Goal: Task Accomplishment & Management: Manage account settings

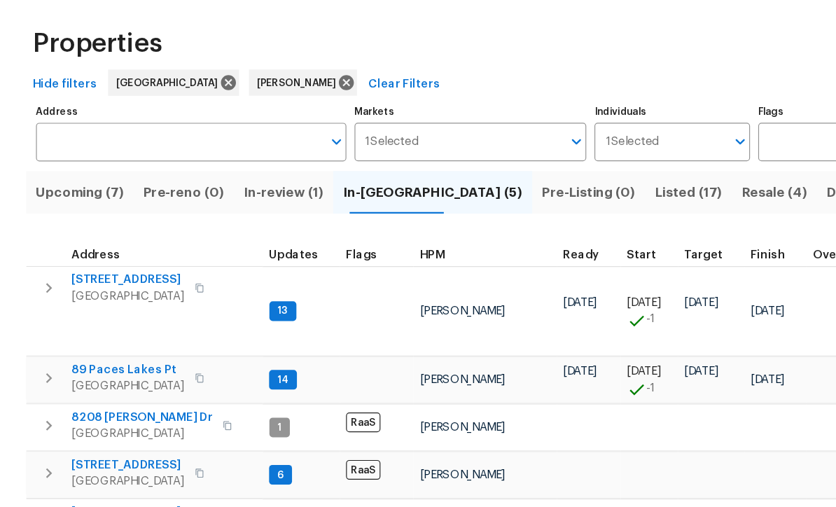
scroll to position [11, 7]
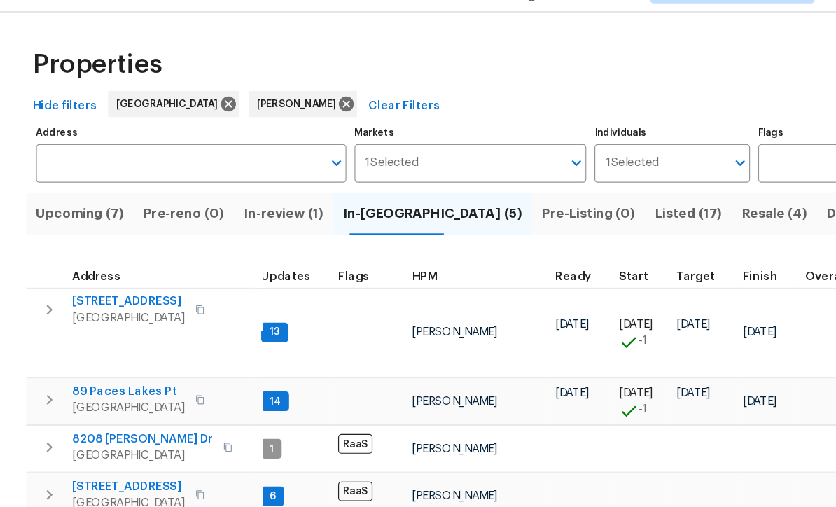
click at [78, 483] on span "[STREET_ADDRESS][PERSON_NAME]" at bounding box center [130, 497] width 136 height 28
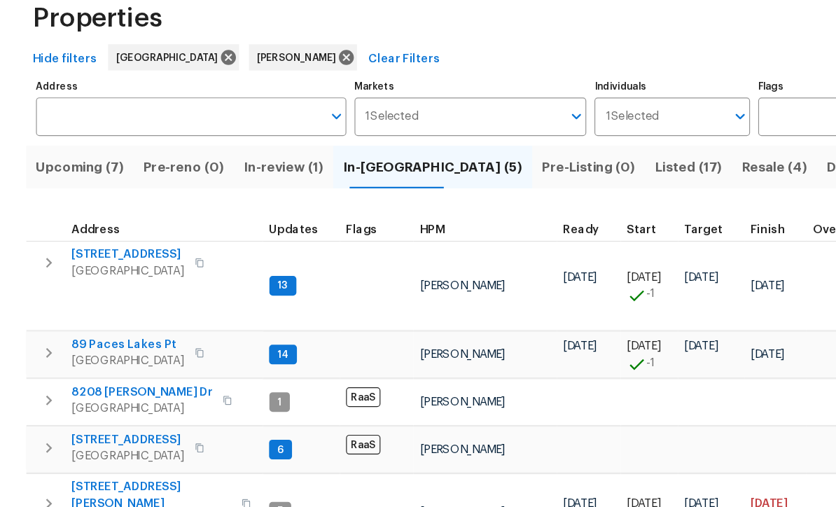
scroll to position [2, 0]
click at [97, 284] on span "[STREET_ADDRESS]" at bounding box center [110, 291] width 97 height 14
click at [98, 361] on span "89 Paces Lakes Pt" at bounding box center [110, 368] width 97 height 14
click at [90, 402] on span "8208 [PERSON_NAME] Dr" at bounding box center [122, 409] width 120 height 14
click at [95, 442] on span "[STREET_ADDRESS]" at bounding box center [110, 449] width 97 height 14
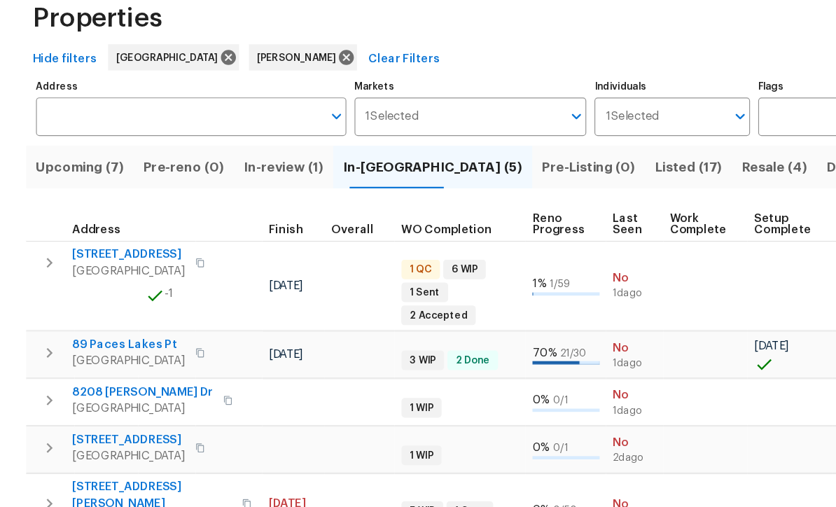
scroll to position [11, 412]
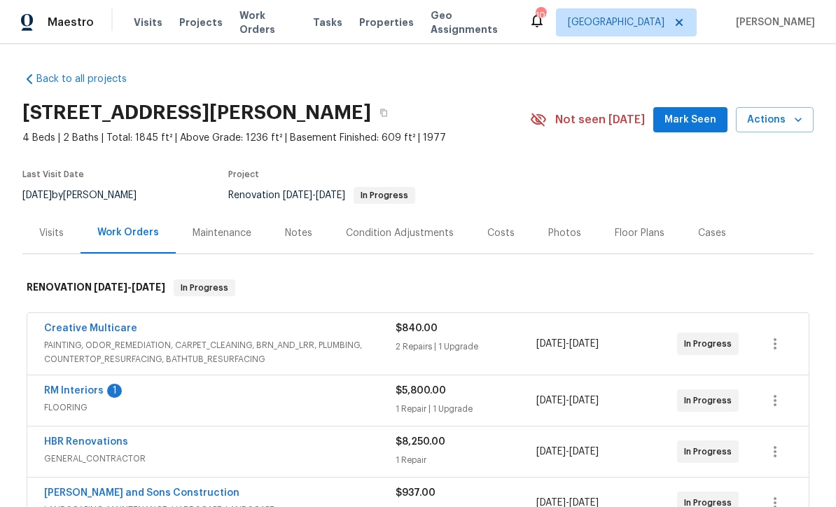
click at [285, 234] on div "Notes" at bounding box center [298, 233] width 27 height 14
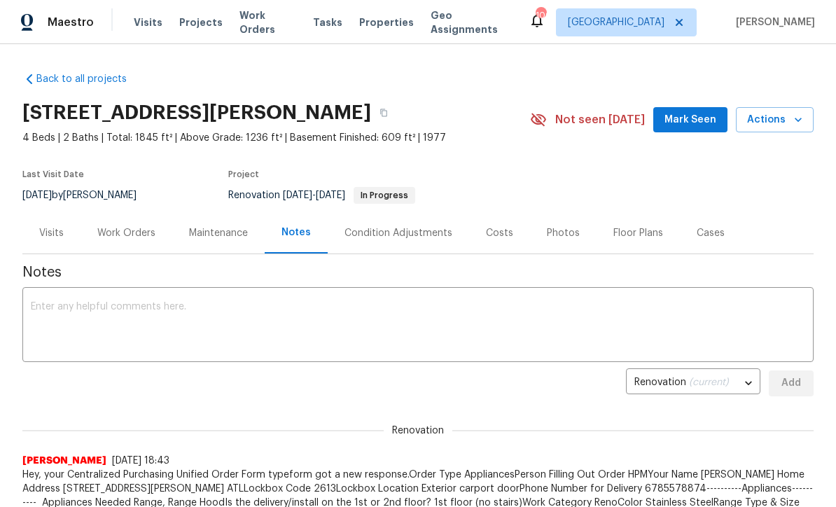
click at [125, 243] on div "Work Orders" at bounding box center [126, 232] width 92 height 41
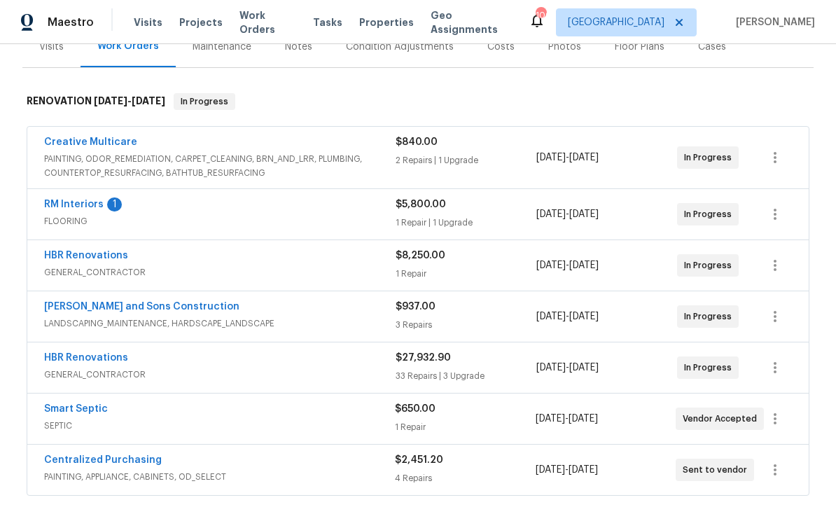
scroll to position [193, 0]
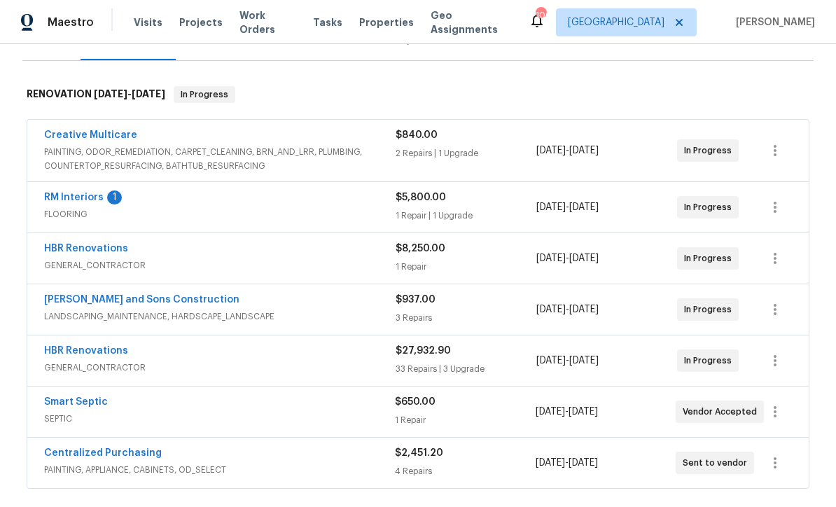
click at [69, 196] on link "RM Interiors" at bounding box center [73, 197] width 59 height 10
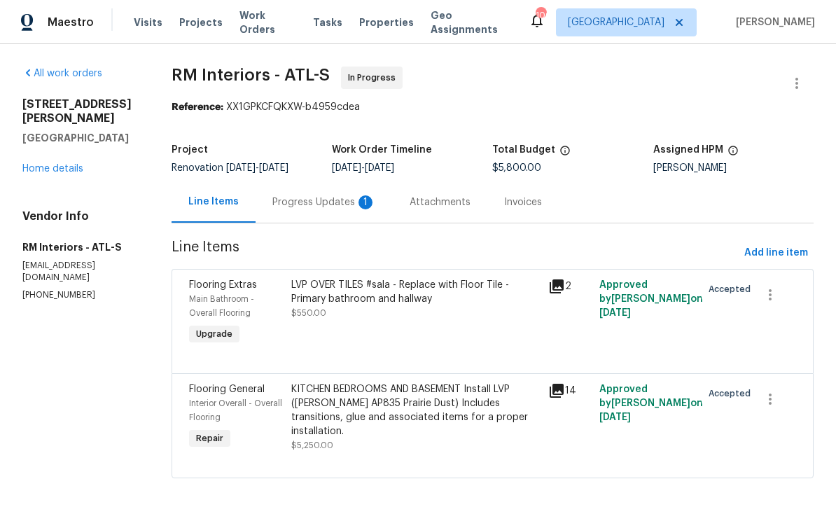
click at [305, 202] on div "Progress Updates 1" at bounding box center [324, 202] width 104 height 14
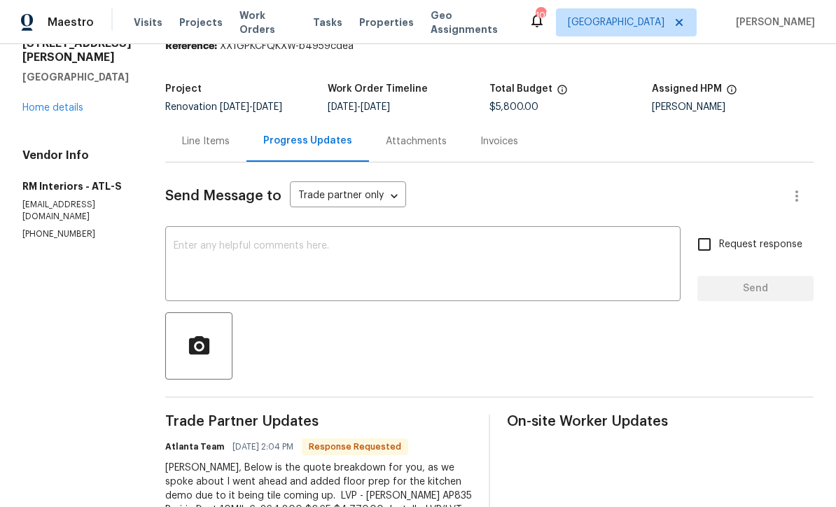
scroll to position [63, 0]
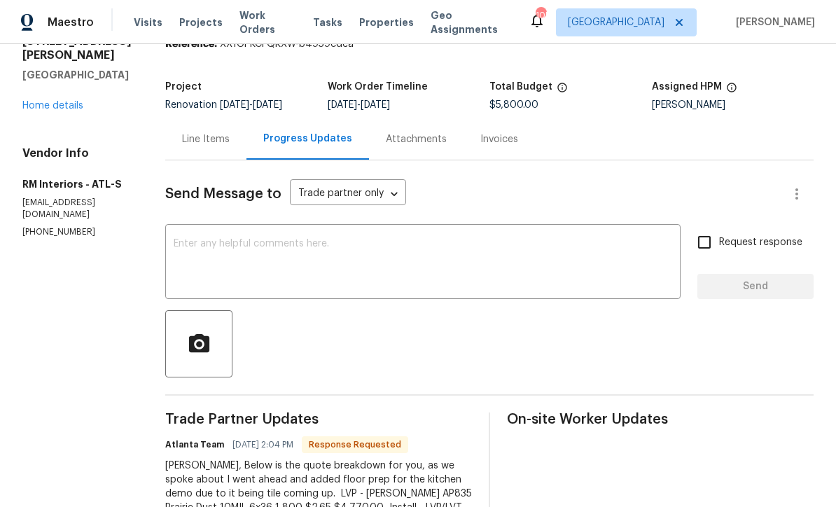
click at [174, 246] on textarea at bounding box center [423, 263] width 498 height 49
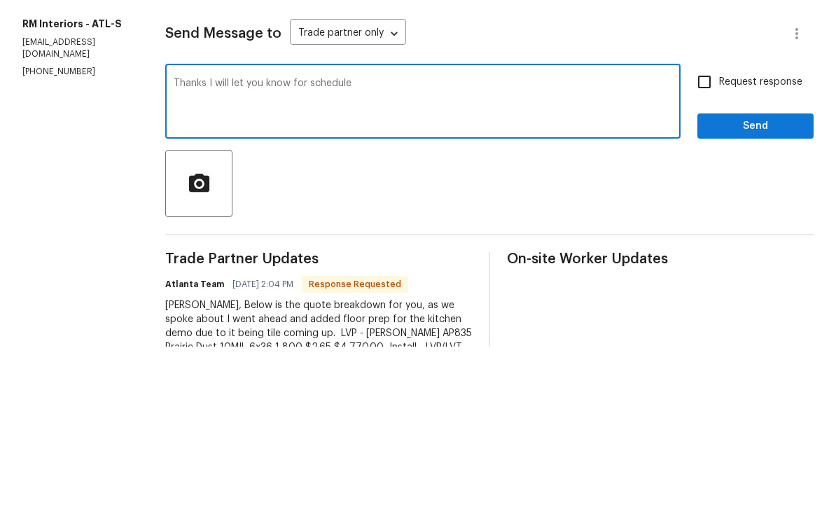
type textarea "Thanks I will let you know for schedule"
click at [703, 227] on input "Request response" at bounding box center [703, 241] width 29 height 29
checkbox input "true"
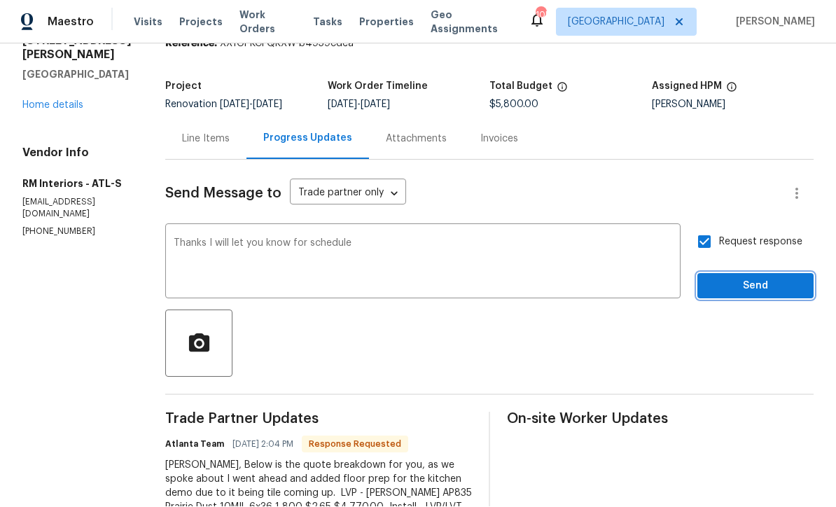
click at [770, 278] on span "Send" at bounding box center [755, 286] width 94 height 17
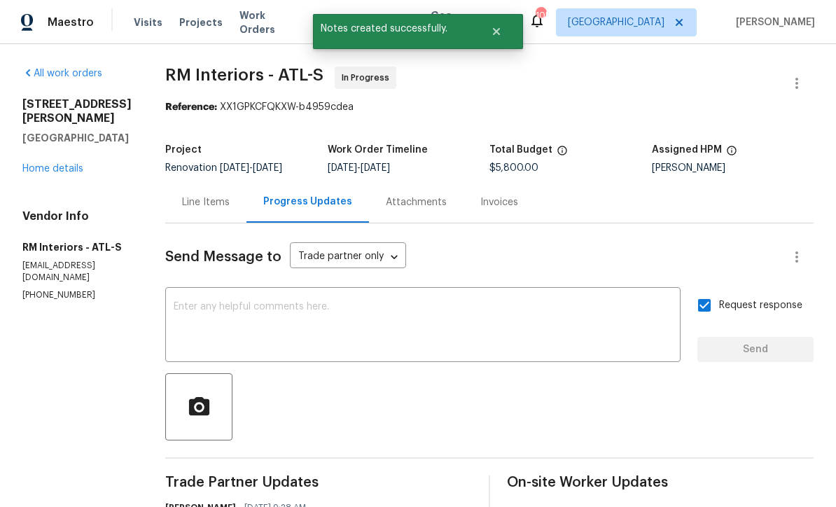
click at [50, 164] on link "Home details" at bounding box center [52, 169] width 61 height 10
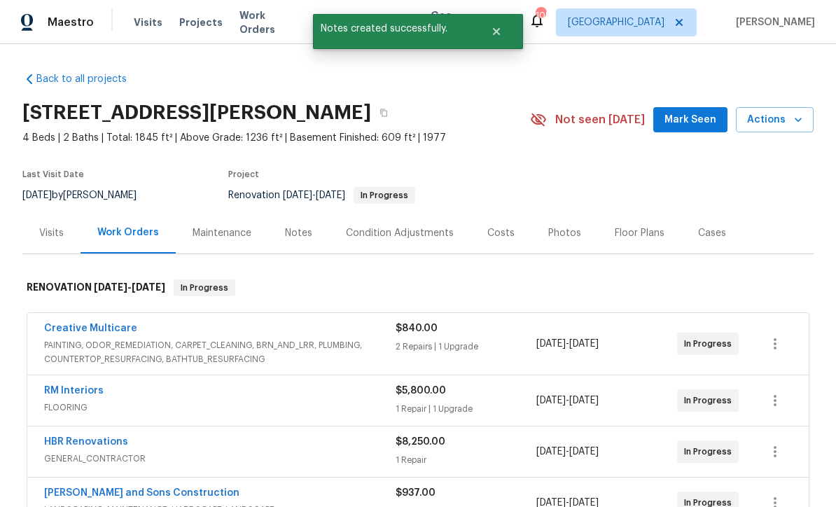
click at [691, 111] on span "Mark Seen" at bounding box center [690, 119] width 52 height 17
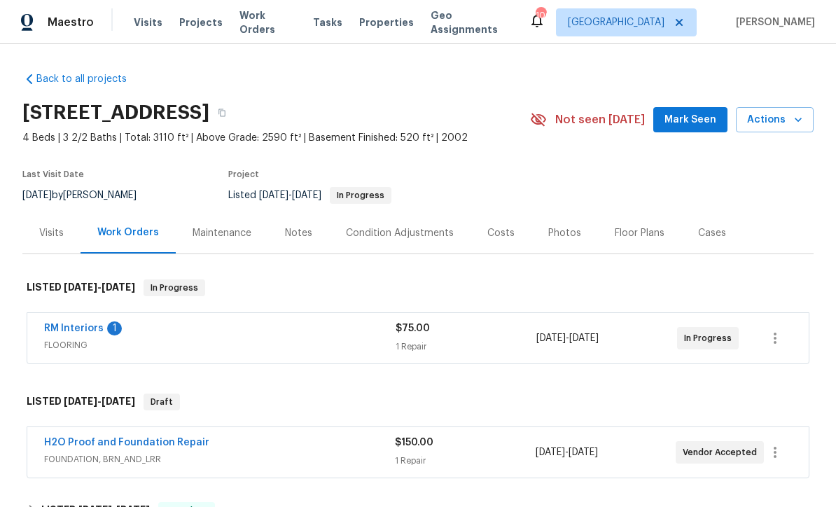
click at [62, 332] on link "RM Interiors" at bounding box center [73, 328] width 59 height 10
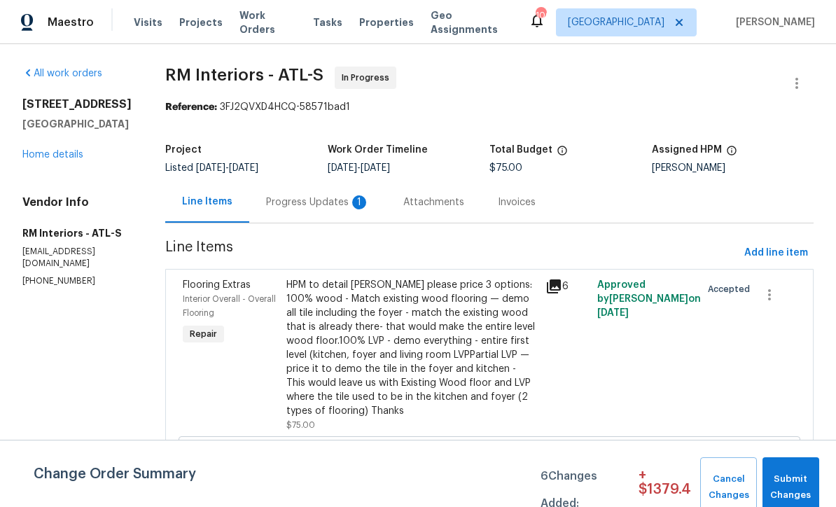
click at [283, 211] on div "Progress Updates 1" at bounding box center [317, 201] width 137 height 41
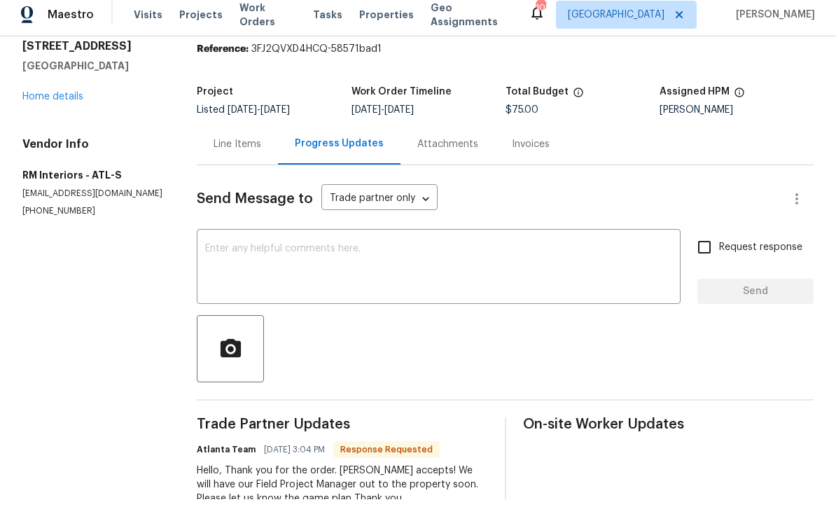
scroll to position [46, 0]
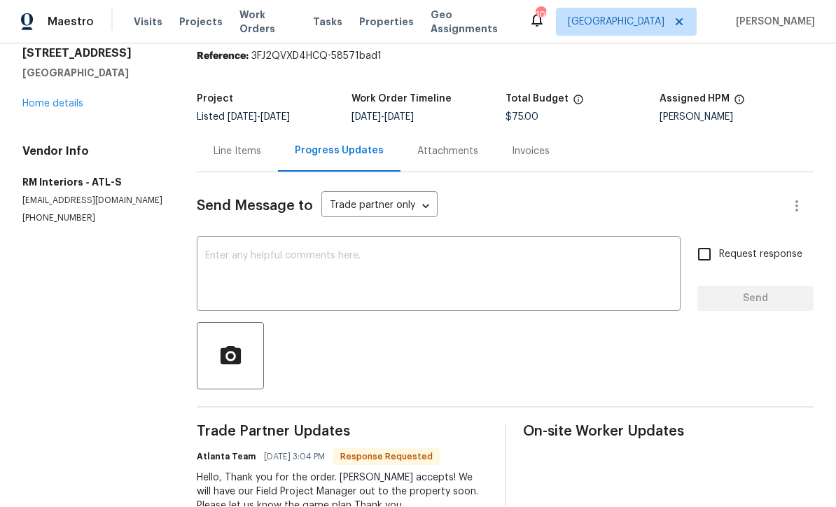
click at [220, 240] on div "x ​" at bounding box center [439, 275] width 484 height 71
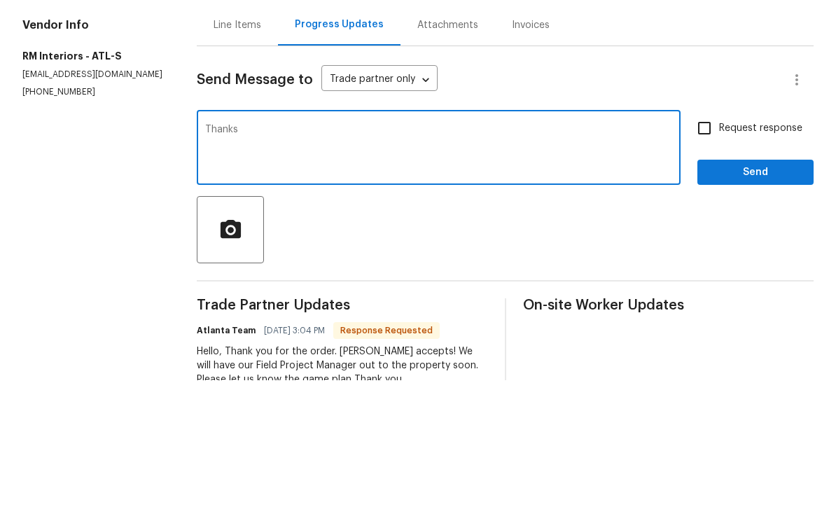
type textarea "Thanks"
click at [775, 290] on span "Send" at bounding box center [755, 298] width 94 height 17
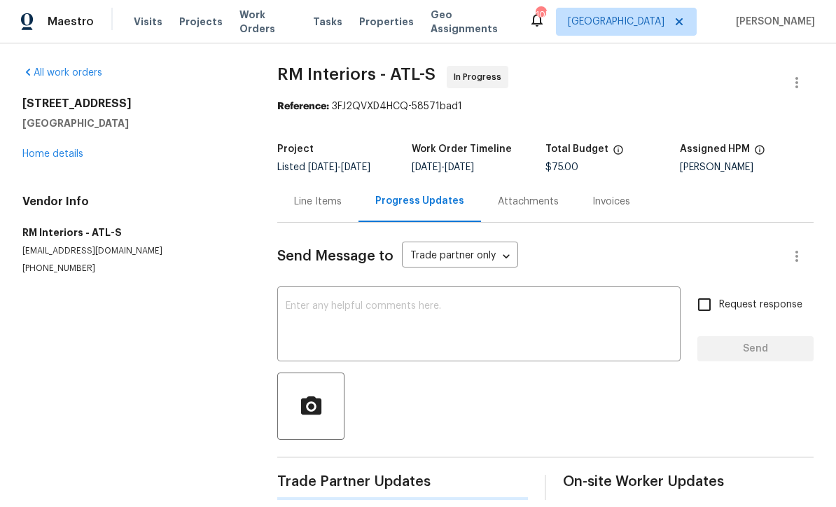
scroll to position [17, 0]
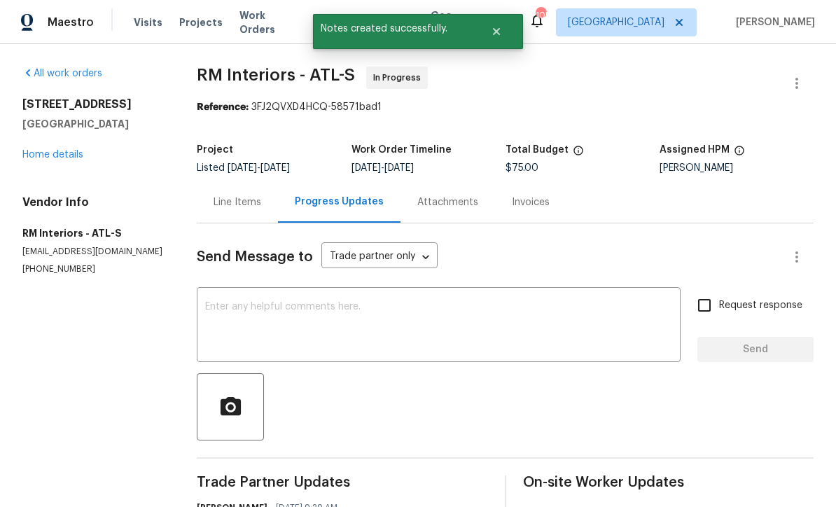
click at [50, 150] on link "Home details" at bounding box center [52, 155] width 61 height 10
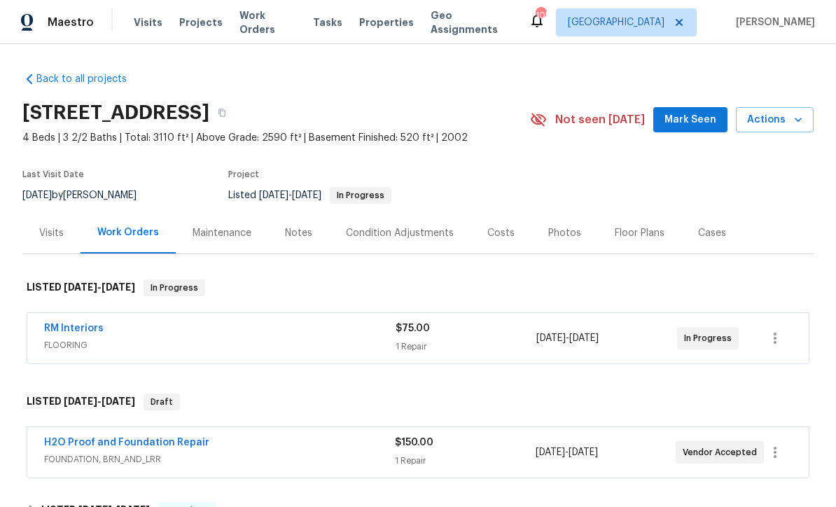
click at [706, 113] on button "Mark Seen" at bounding box center [690, 120] width 74 height 26
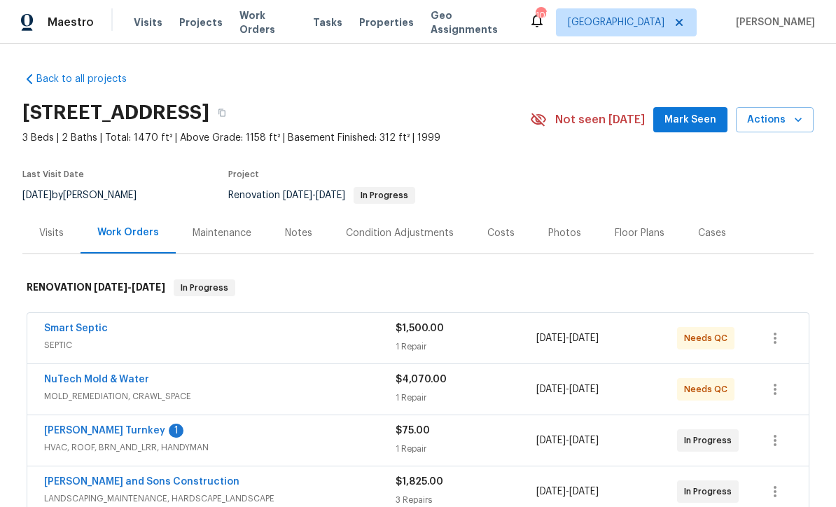
click at [697, 128] on button "Mark Seen" at bounding box center [690, 120] width 74 height 26
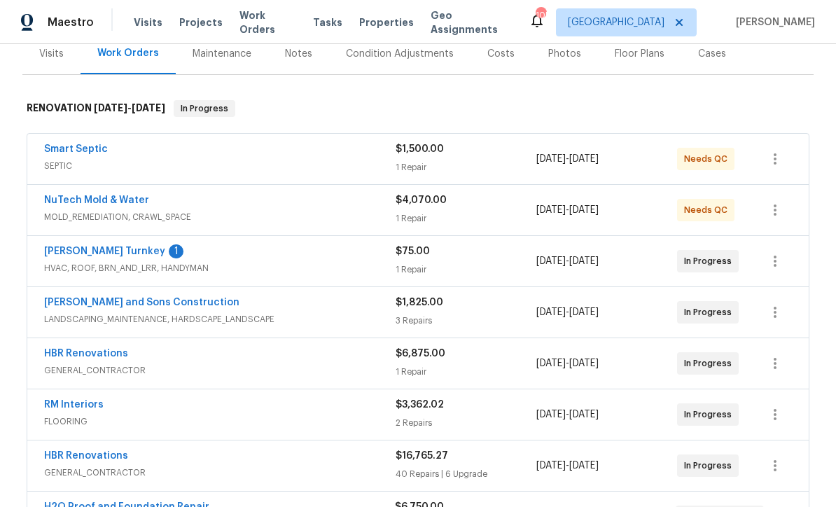
scroll to position [243, 0]
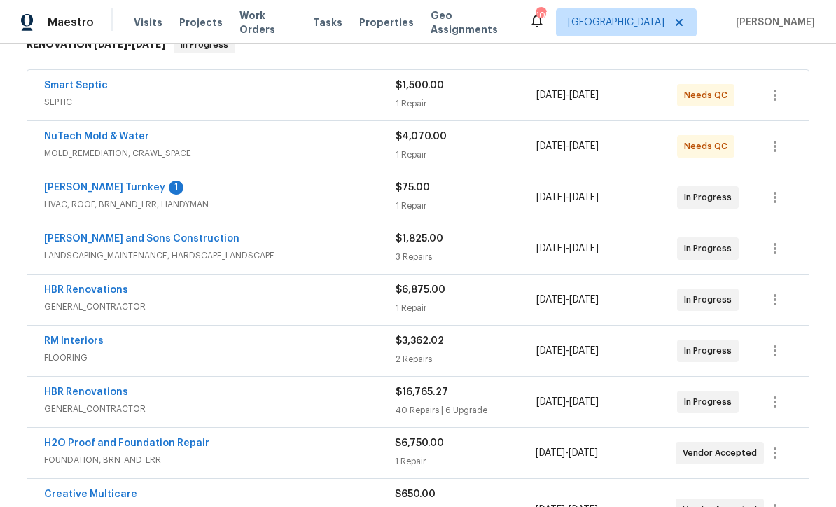
click at [65, 186] on link "[PERSON_NAME] Turnkey" at bounding box center [104, 188] width 121 height 10
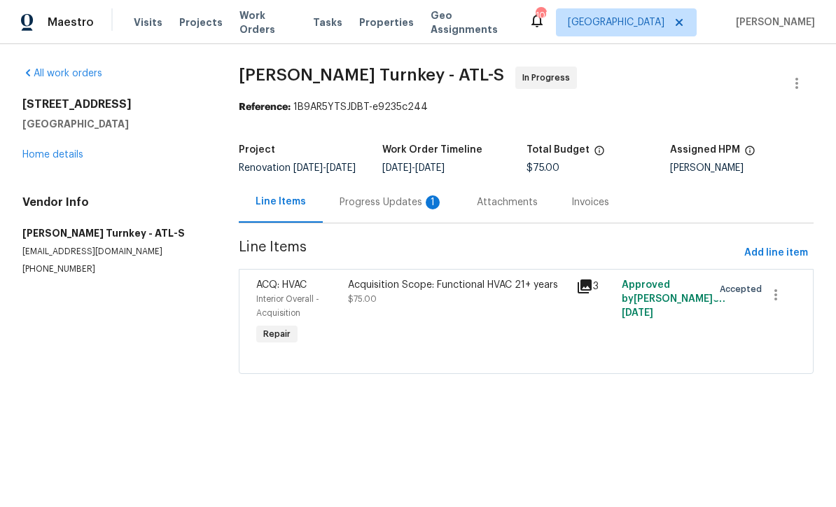
click at [370, 209] on div "Progress Updates 1" at bounding box center [391, 202] width 104 height 14
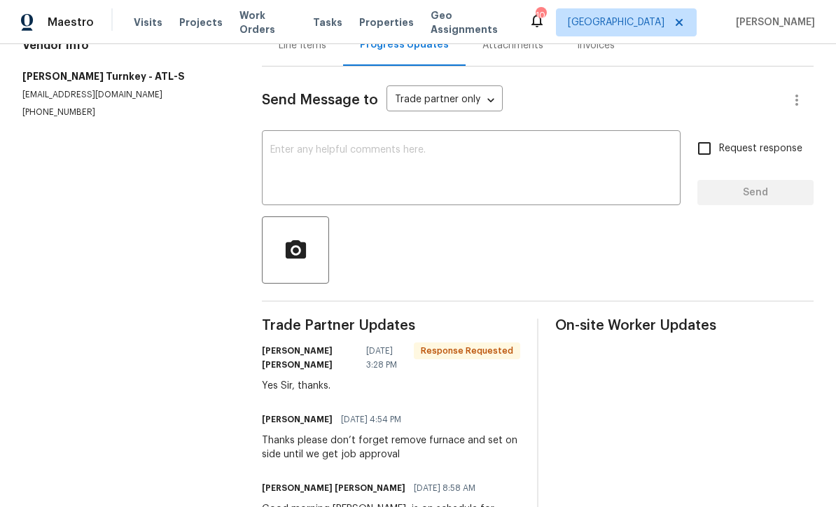
scroll to position [143, 0]
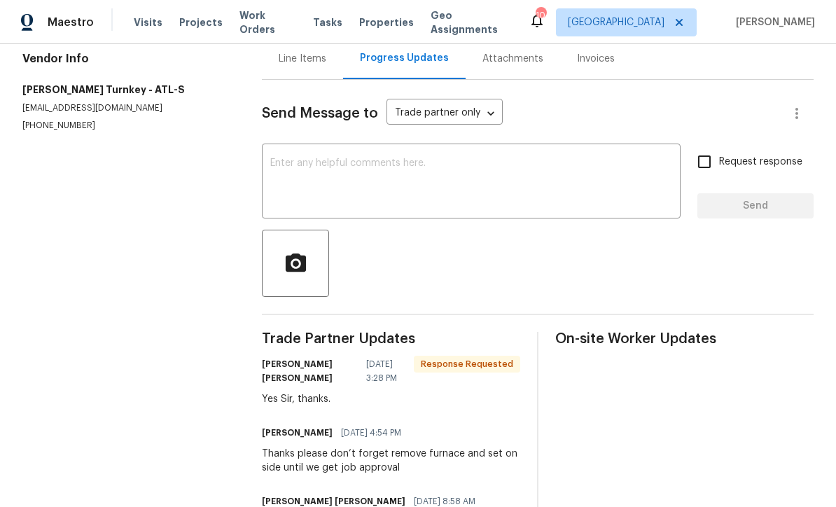
click at [293, 174] on textarea at bounding box center [471, 182] width 402 height 49
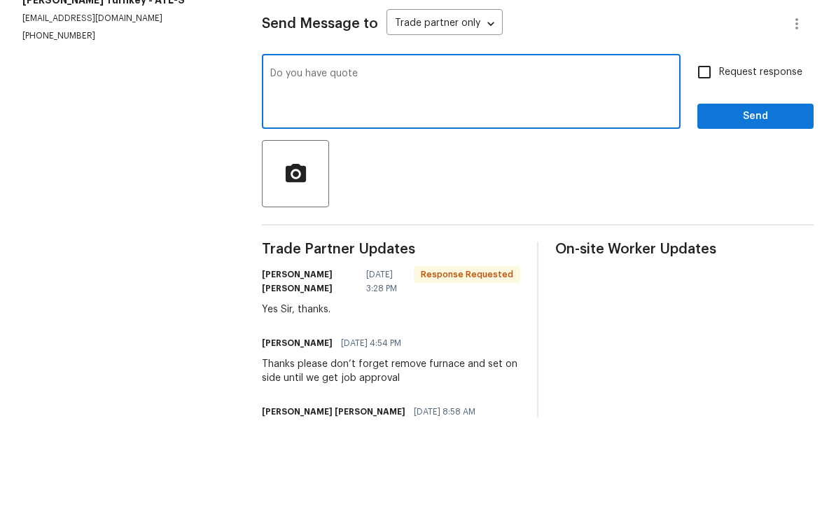
type textarea "Do you have quote"
click at [706, 147] on input "Request response" at bounding box center [703, 161] width 29 height 29
checkbox input "true"
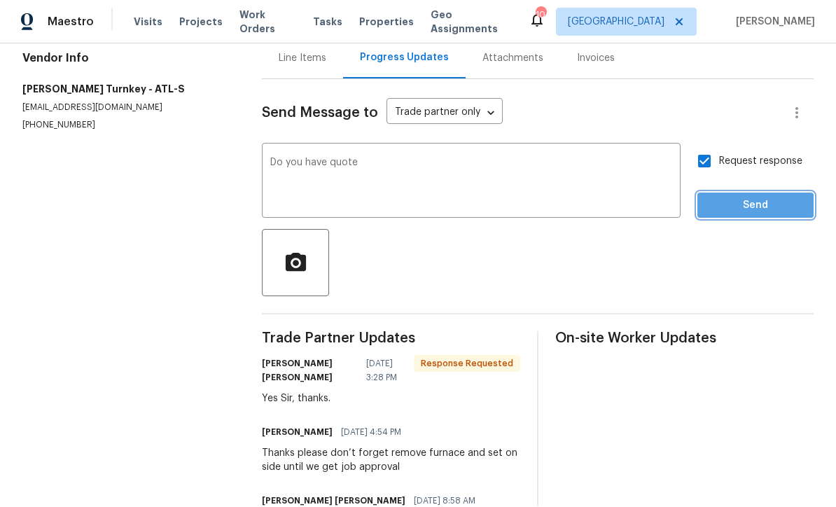
click at [773, 197] on span "Send" at bounding box center [755, 205] width 94 height 17
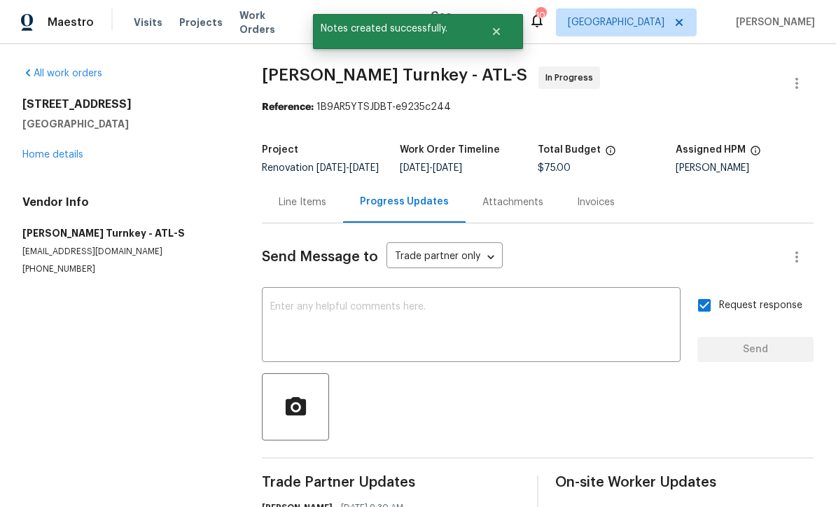
click at [41, 150] on link "Home details" at bounding box center [52, 155] width 61 height 10
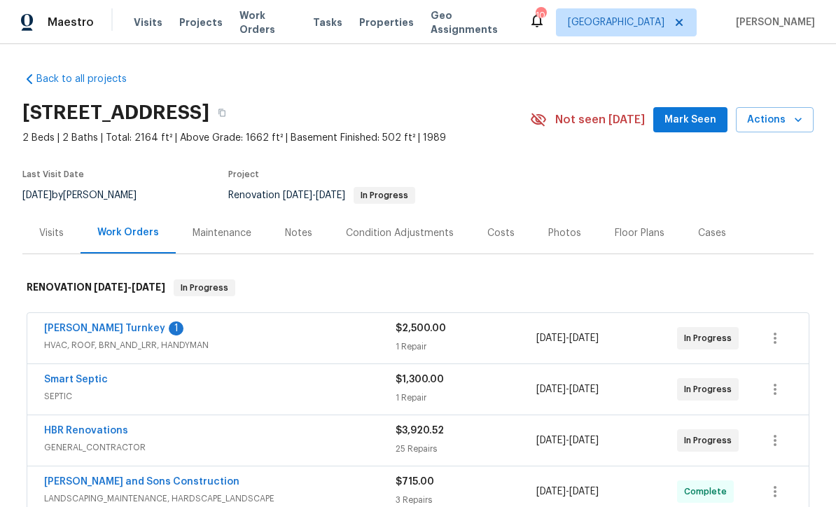
click at [70, 327] on link "[PERSON_NAME] Turnkey" at bounding box center [104, 328] width 121 height 10
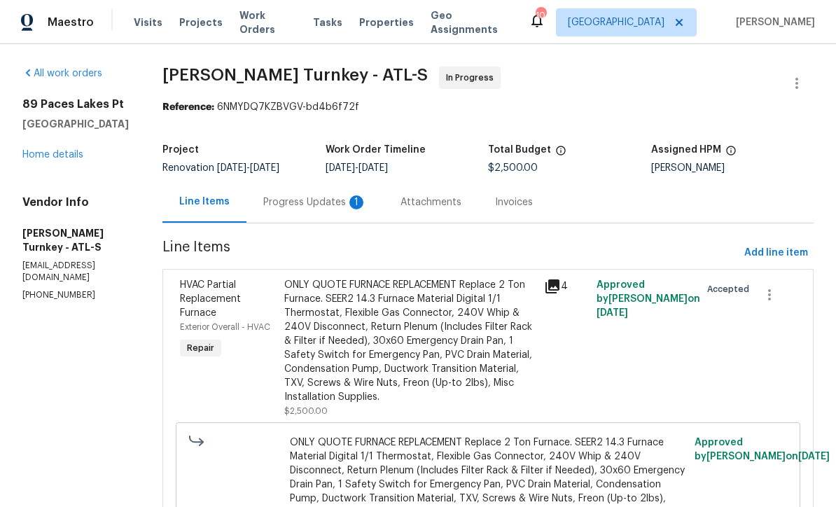
click at [295, 203] on div "Progress Updates 1" at bounding box center [315, 202] width 104 height 14
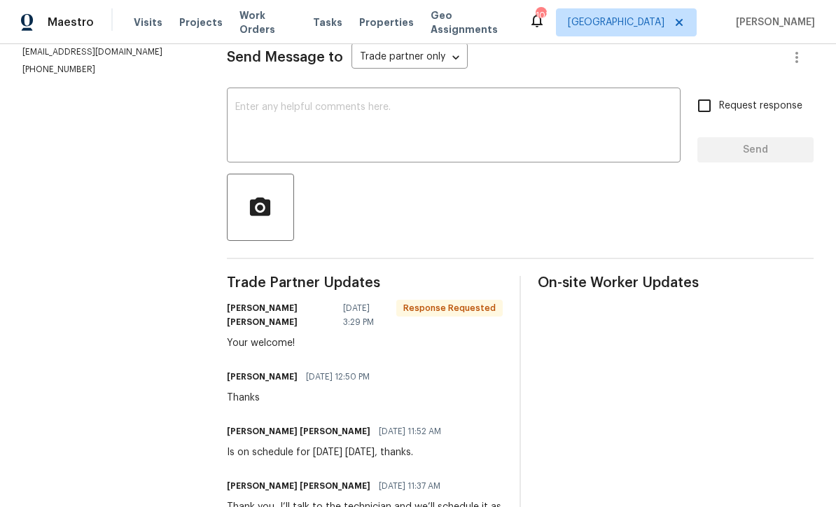
scroll to position [199, 0]
click at [244, 108] on div "x ​" at bounding box center [453, 126] width 453 height 71
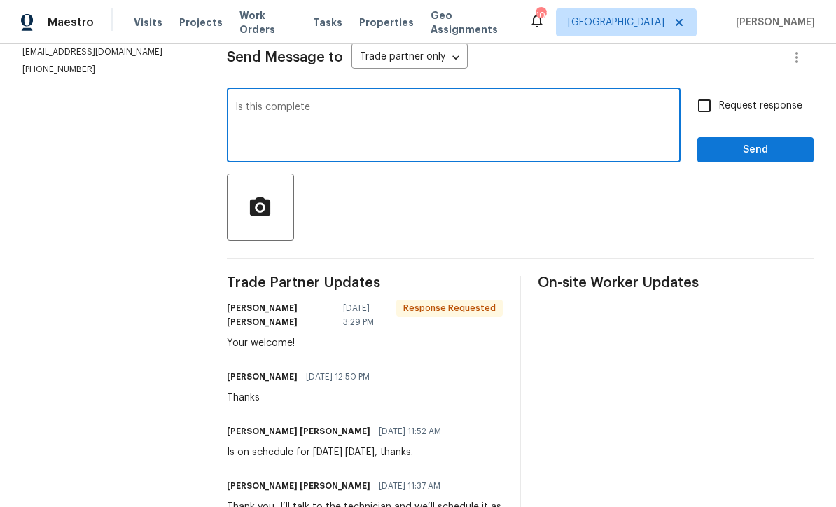
type textarea "Is this complete"
click at [705, 117] on input "Request response" at bounding box center [703, 105] width 29 height 29
checkbox input "true"
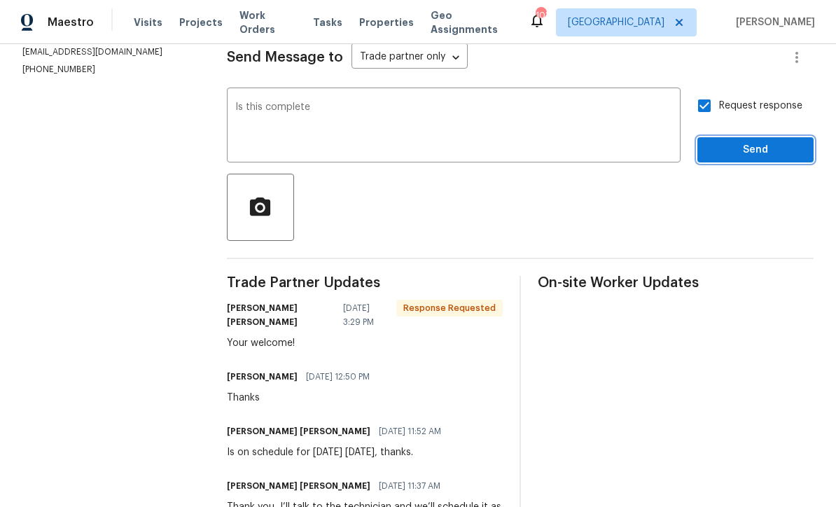
click at [768, 159] on span "Send" at bounding box center [755, 149] width 94 height 17
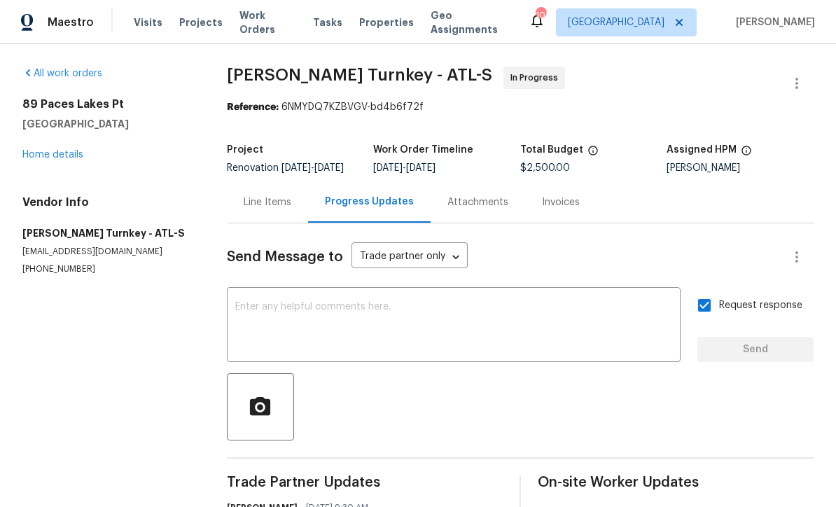
scroll to position [0, 0]
click at [43, 150] on link "Home details" at bounding box center [52, 155] width 61 height 10
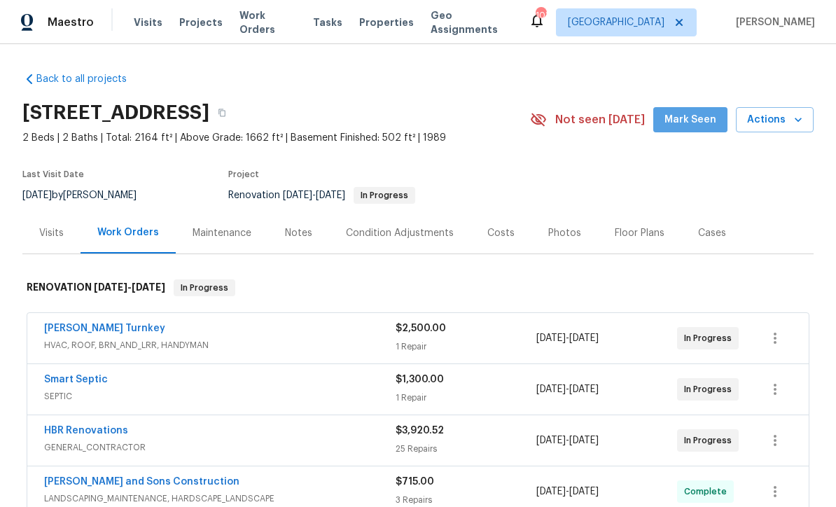
click at [707, 125] on span "Mark Seen" at bounding box center [690, 119] width 52 height 17
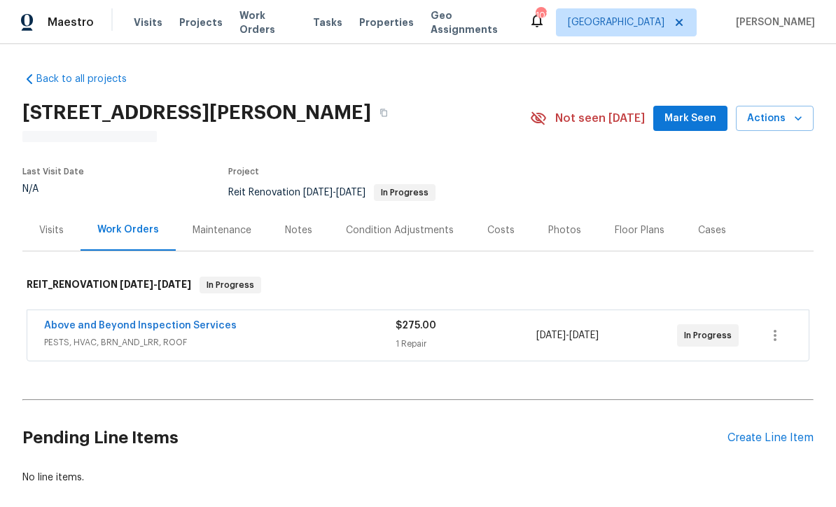
click at [704, 121] on span "Mark Seen" at bounding box center [690, 118] width 52 height 17
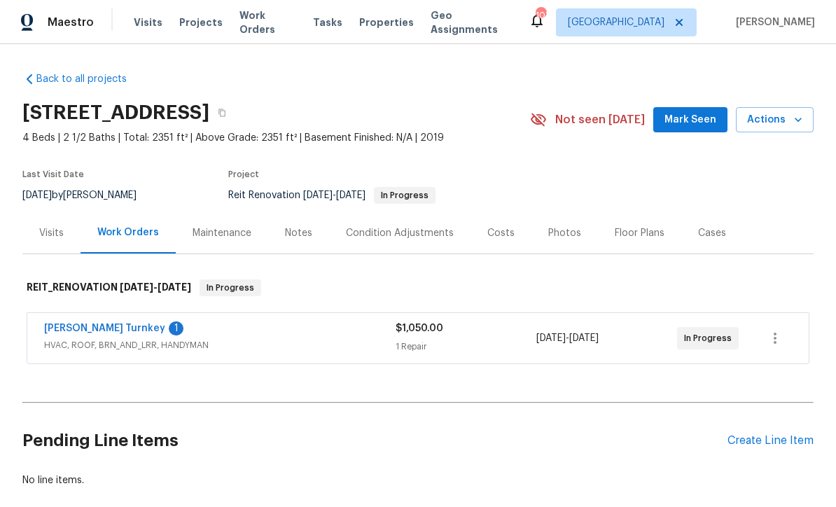
click at [73, 326] on link "[PERSON_NAME] Turnkey" at bounding box center [104, 328] width 121 height 10
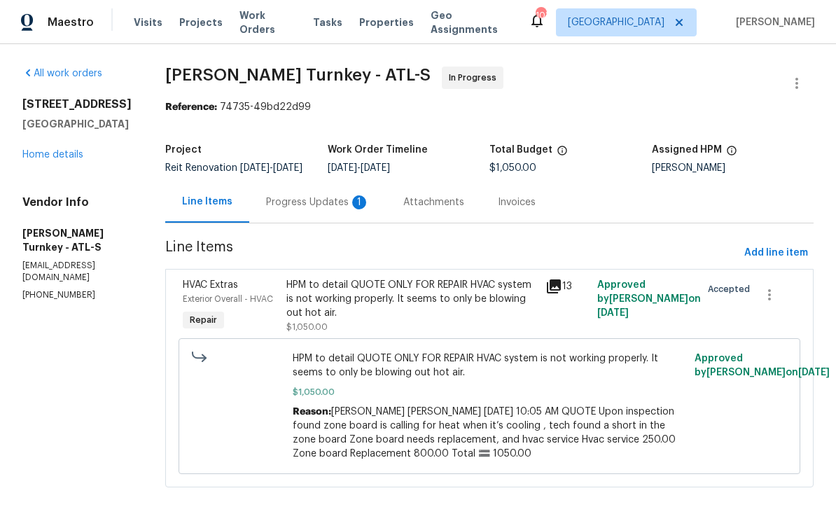
click at [283, 209] on div "Progress Updates 1" at bounding box center [318, 202] width 104 height 14
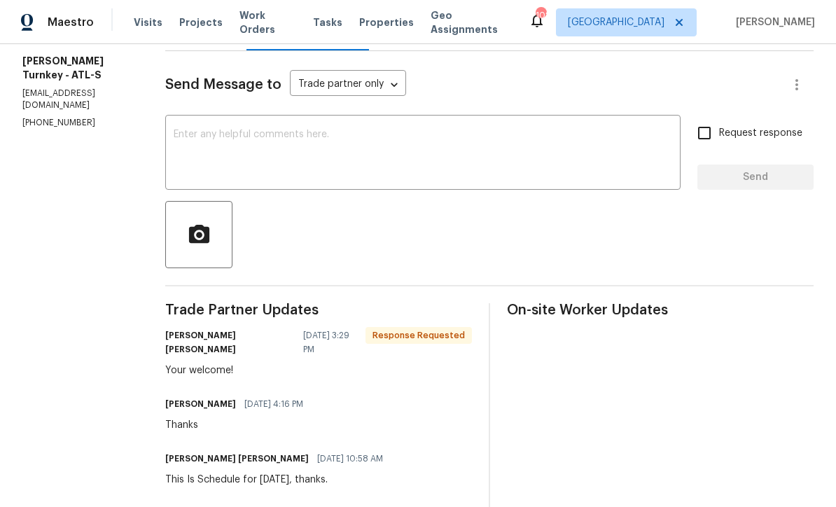
scroll to position [173, 0]
click at [185, 146] on textarea at bounding box center [423, 153] width 498 height 49
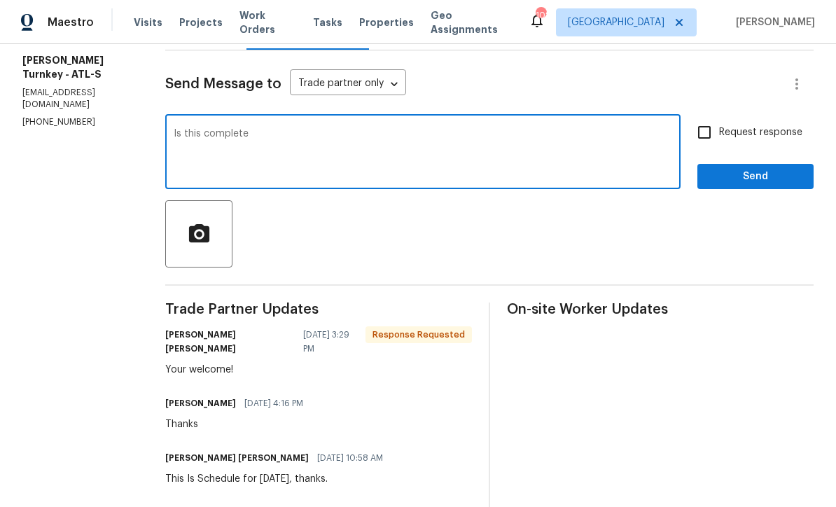
type textarea "Is this complete"
click at [717, 147] on input "Request response" at bounding box center [703, 132] width 29 height 29
checkbox input "true"
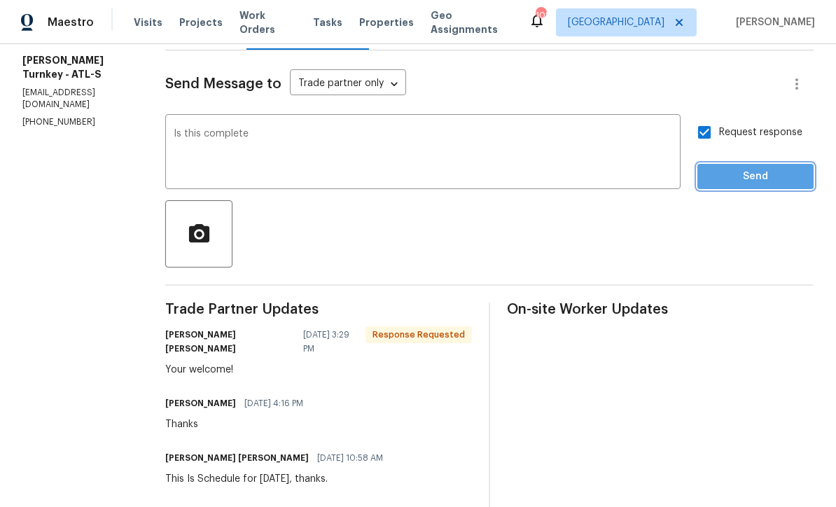
click at [763, 185] on span "Send" at bounding box center [755, 176] width 94 height 17
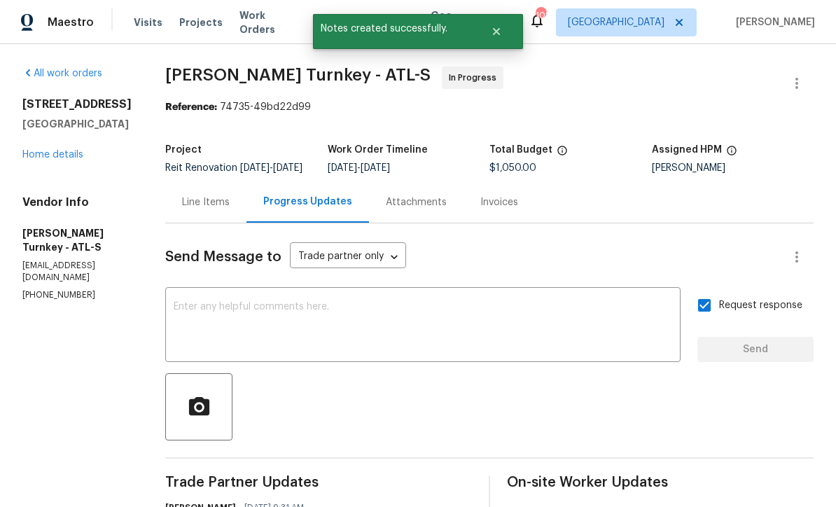
click at [46, 155] on link "Home details" at bounding box center [52, 155] width 61 height 10
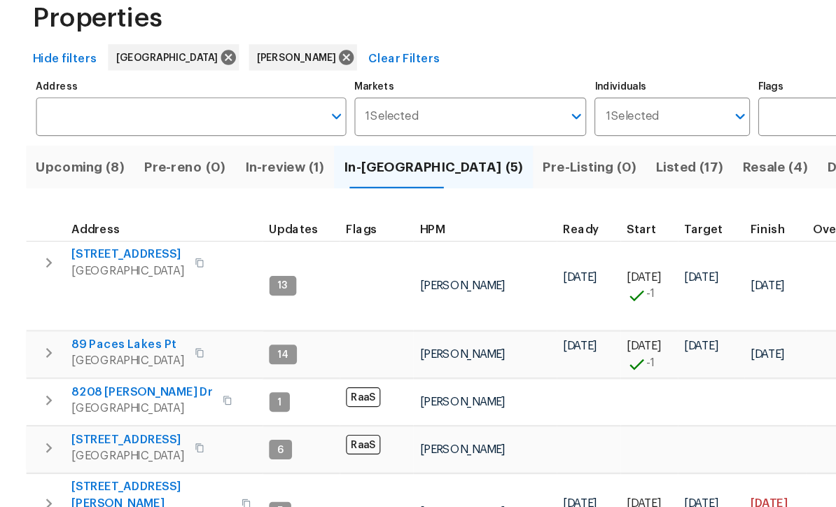
click at [94, 442] on span "[STREET_ADDRESS]" at bounding box center [110, 449] width 97 height 14
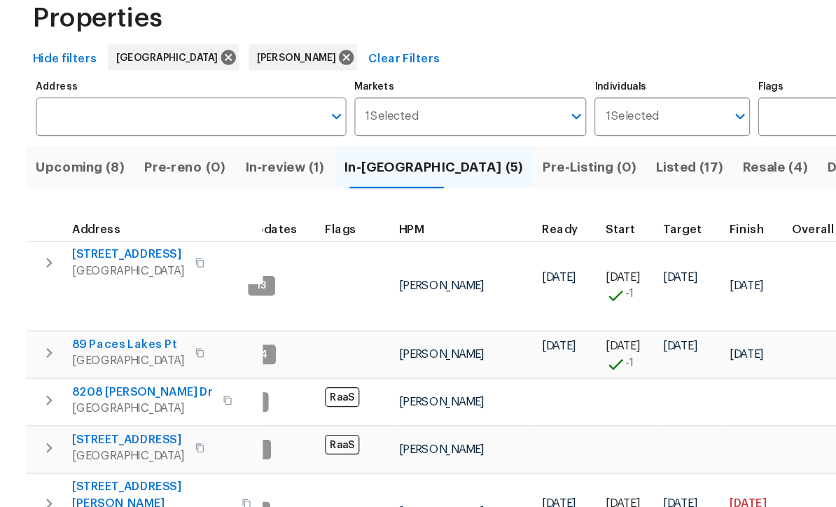
scroll to position [8, 19]
click at [62, 206] on span "Upcoming (8)" at bounding box center [69, 216] width 76 height 20
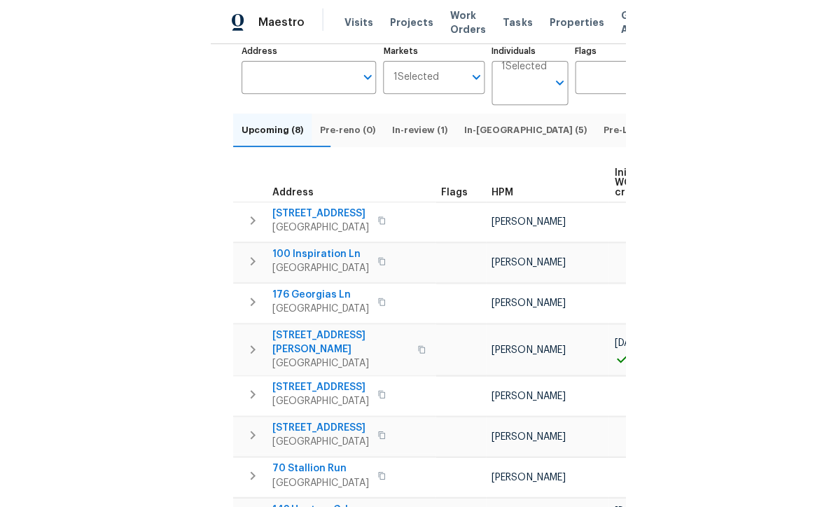
scroll to position [118, 0]
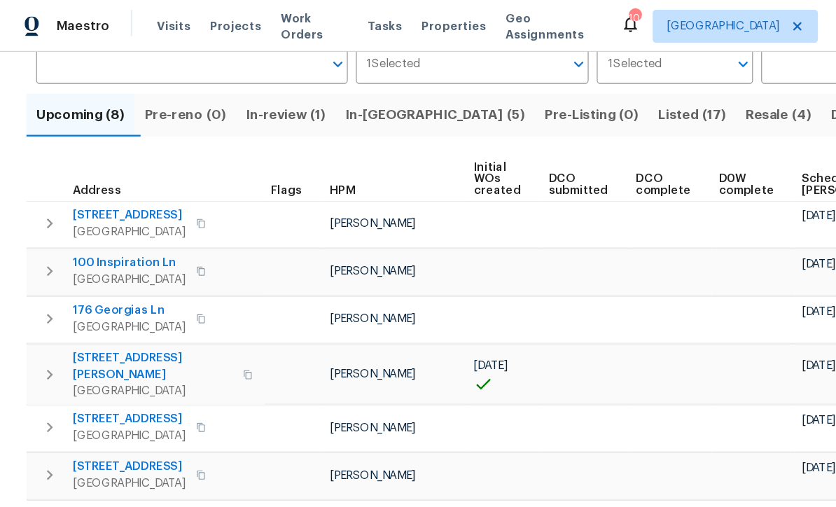
click at [326, 99] on span "In-[GEOGRAPHIC_DATA] (5)" at bounding box center [370, 98] width 153 height 20
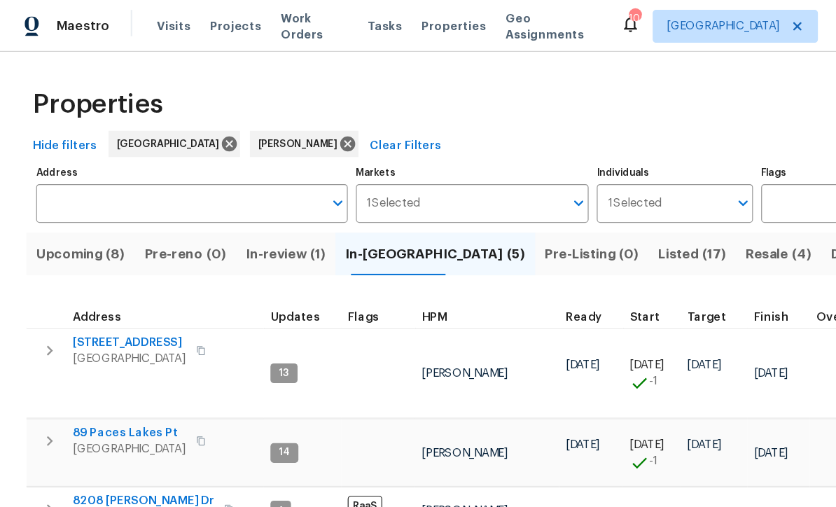
click at [257, 214] on span "In-review (1)" at bounding box center [243, 216] width 68 height 20
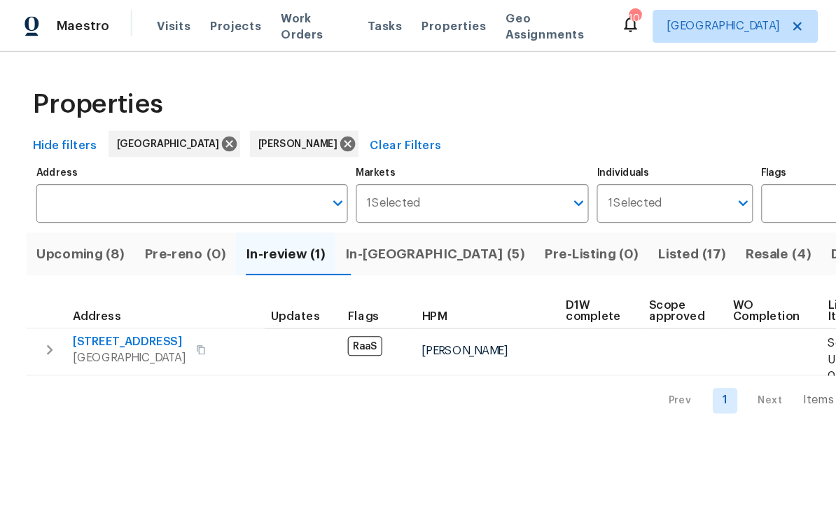
click at [133, 294] on span "[STREET_ADDRESS]" at bounding box center [110, 291] width 97 height 14
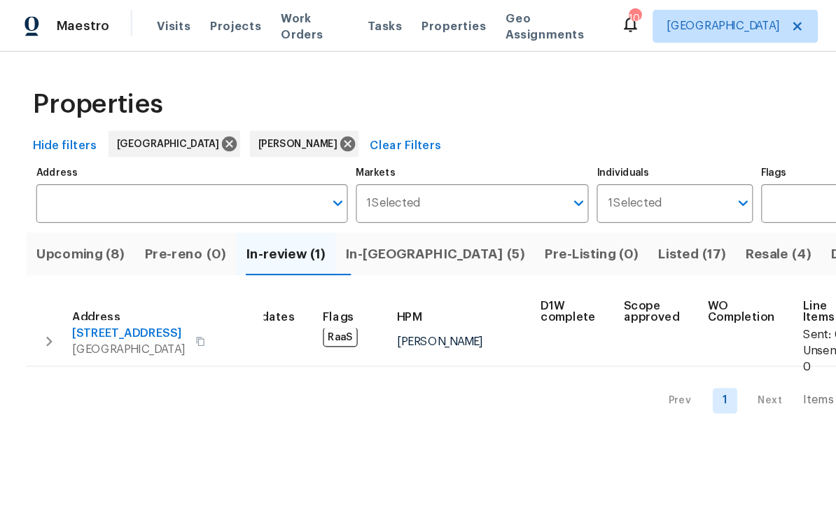
scroll to position [8, 20]
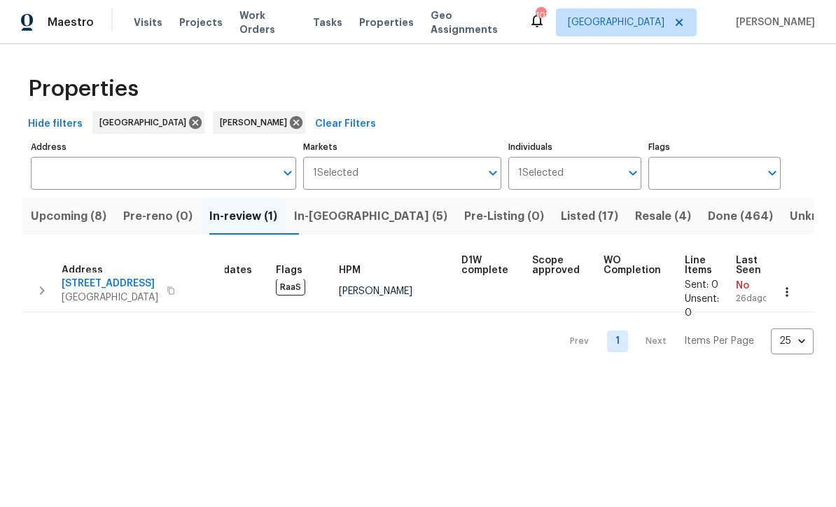
click at [340, 219] on span "In-[GEOGRAPHIC_DATA] (5)" at bounding box center [370, 216] width 153 height 20
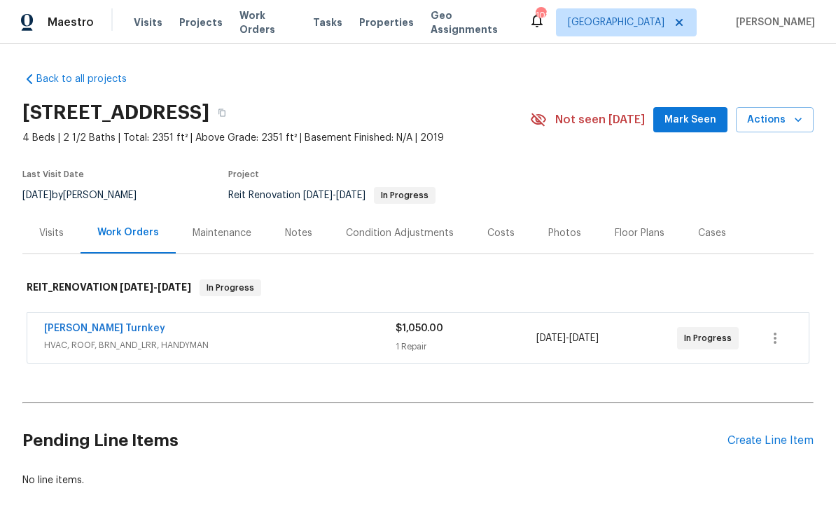
click at [703, 129] on button "Mark Seen" at bounding box center [690, 120] width 74 height 26
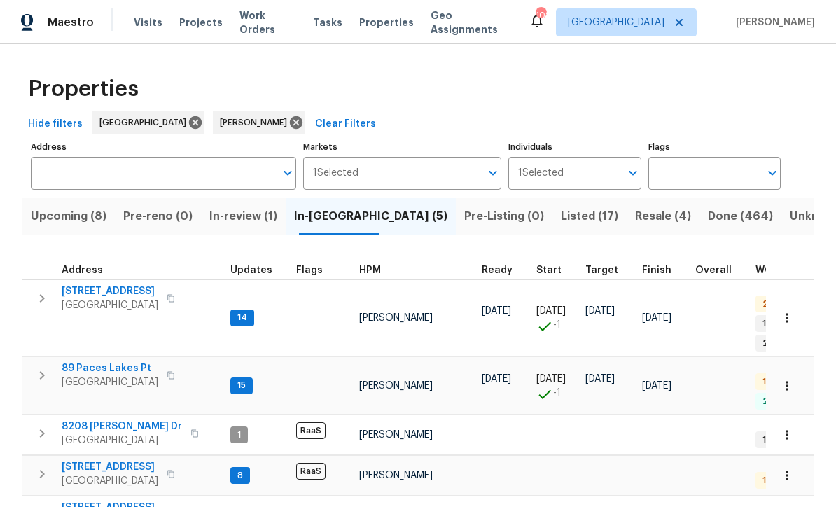
click at [104, 297] on span "[STREET_ADDRESS]" at bounding box center [110, 291] width 97 height 14
click at [104, 361] on span "89 Paces Lakes Pt" at bounding box center [110, 368] width 97 height 14
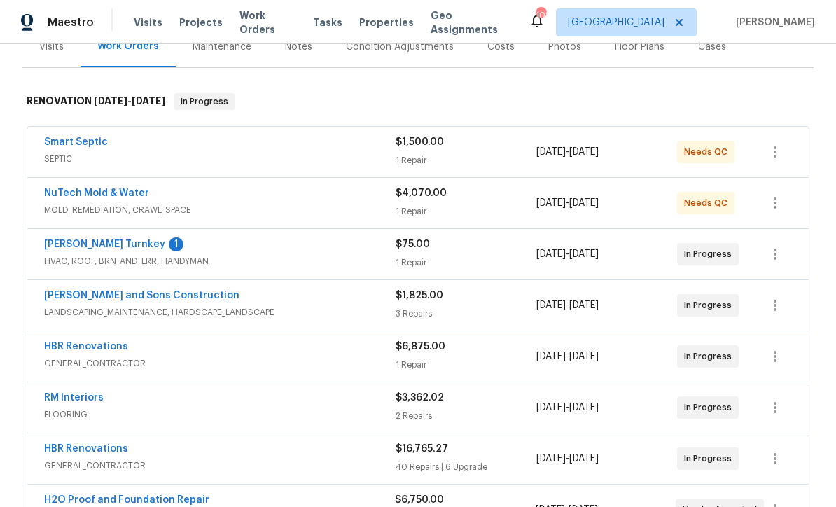
scroll to position [189, 0]
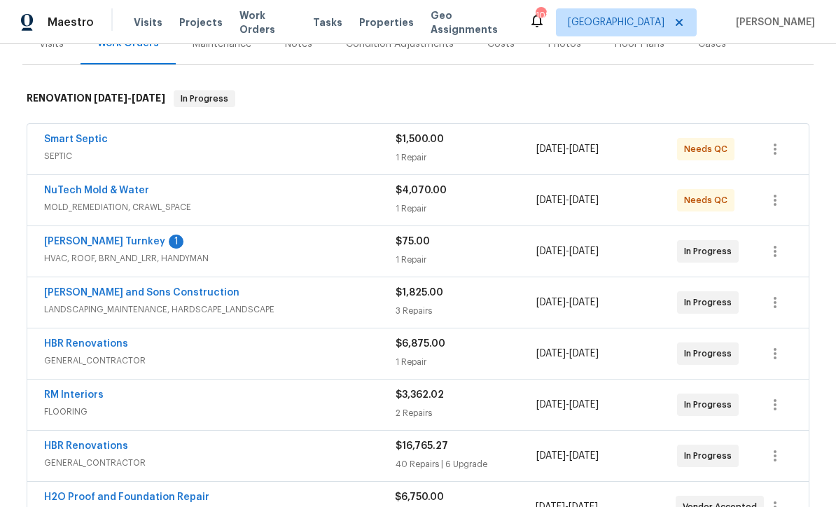
click at [76, 142] on link "Smart Septic" at bounding box center [76, 139] width 64 height 10
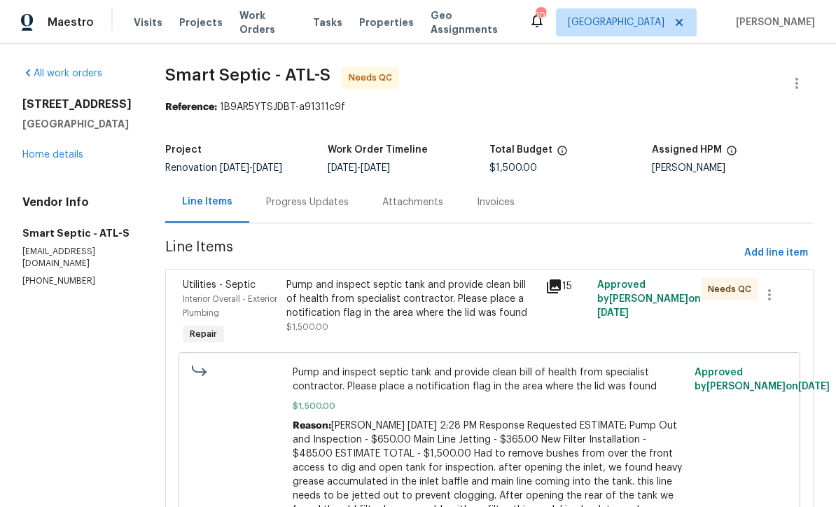
click at [367, 307] on div "Pump and inspect septic tank and provide clean bill of health from specialist c…" at bounding box center [411, 299] width 251 height 42
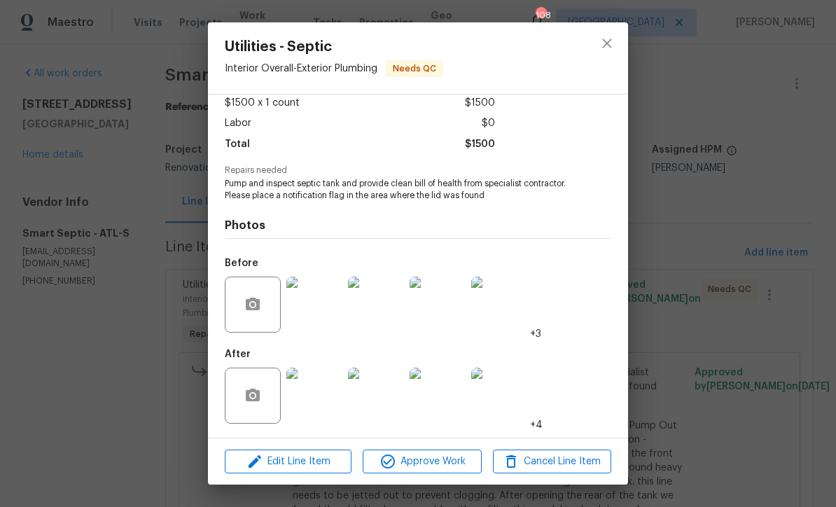
scroll to position [83, 0]
click at [322, 388] on img at bounding box center [314, 395] width 56 height 56
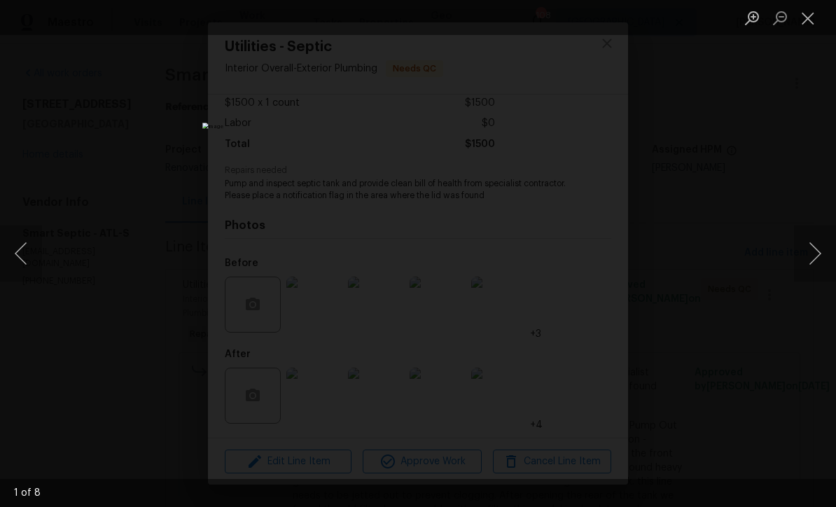
click at [818, 253] on button "Next image" at bounding box center [815, 253] width 42 height 56
click at [818, 252] on button "Next image" at bounding box center [815, 253] width 42 height 56
click at [819, 251] on button "Next image" at bounding box center [815, 253] width 42 height 56
click at [21, 253] on button "Previous image" at bounding box center [21, 253] width 42 height 56
click at [819, 251] on button "Next image" at bounding box center [815, 253] width 42 height 56
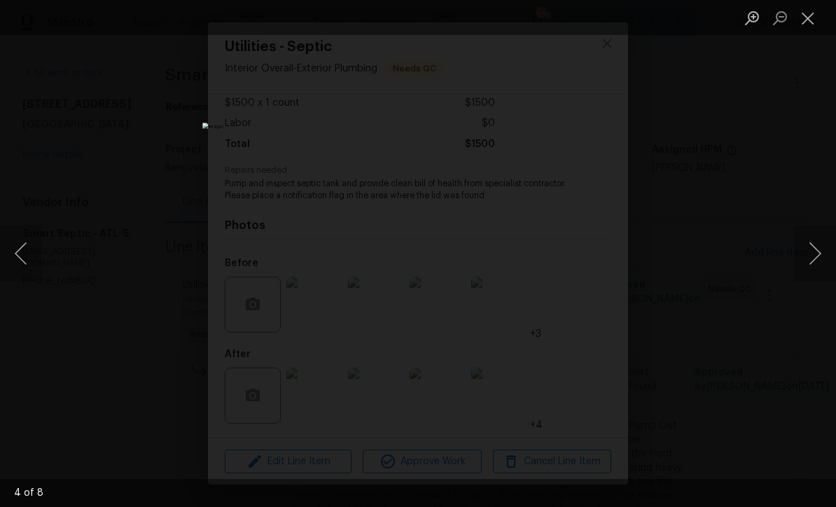
click at [815, 251] on button "Next image" at bounding box center [815, 253] width 42 height 56
click at [819, 251] on button "Next image" at bounding box center [815, 253] width 42 height 56
click at [825, 248] on button "Next image" at bounding box center [815, 253] width 42 height 56
click at [823, 244] on button "Next image" at bounding box center [815, 253] width 42 height 56
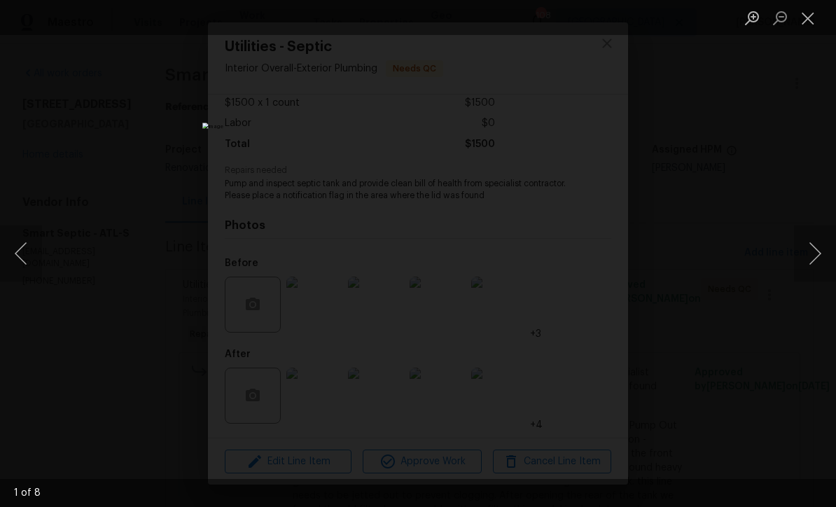
click at [824, 245] on button "Next image" at bounding box center [815, 253] width 42 height 56
click at [829, 249] on button "Next image" at bounding box center [815, 253] width 42 height 56
click at [811, 22] on button "Close lightbox" at bounding box center [808, 18] width 28 height 24
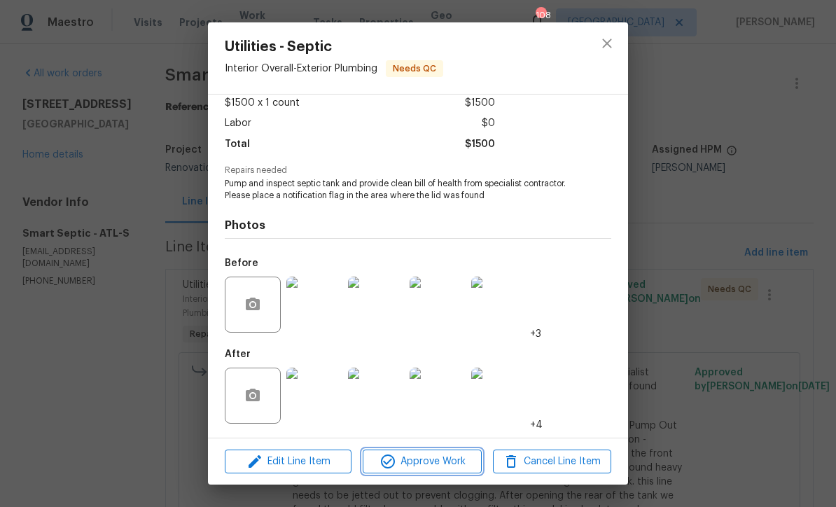
click at [423, 459] on span "Approve Work" at bounding box center [422, 461] width 110 height 17
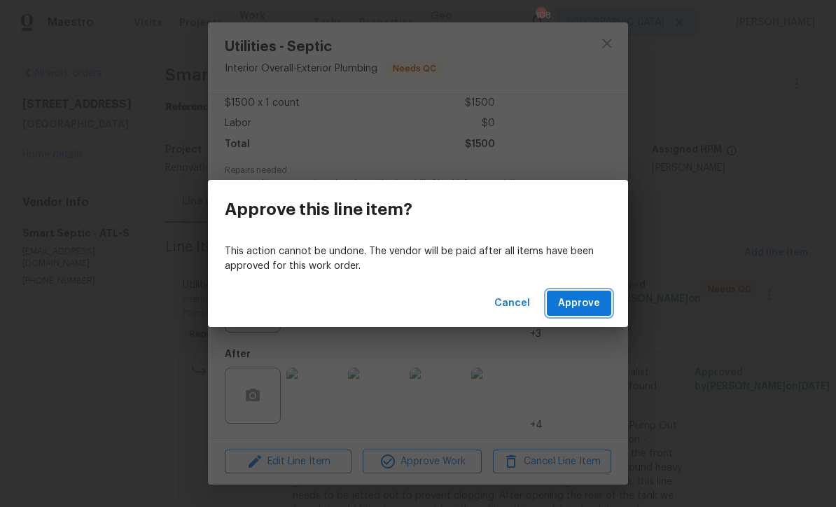
click at [582, 307] on span "Approve" at bounding box center [579, 303] width 42 height 17
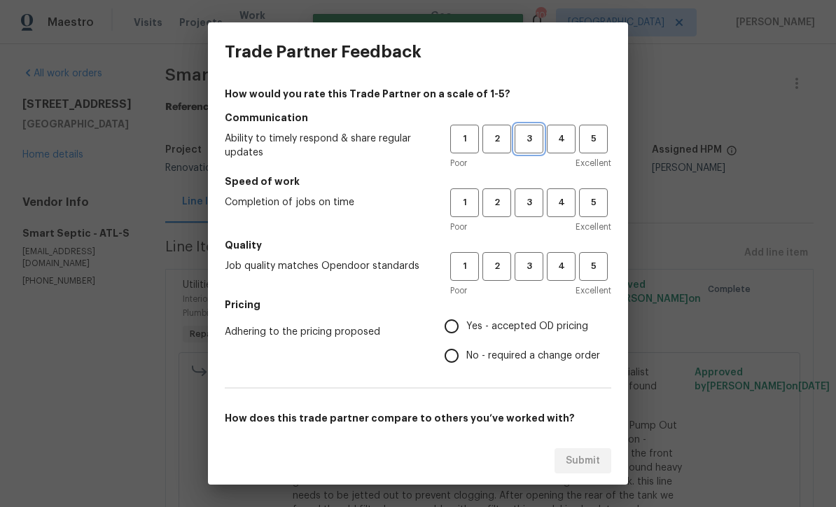
click at [524, 136] on span "3" at bounding box center [529, 139] width 26 height 16
click at [528, 267] on span "3" at bounding box center [529, 266] width 26 height 16
click at [442, 327] on input "Yes - accepted OD pricing" at bounding box center [451, 325] width 29 height 29
radio input "true"
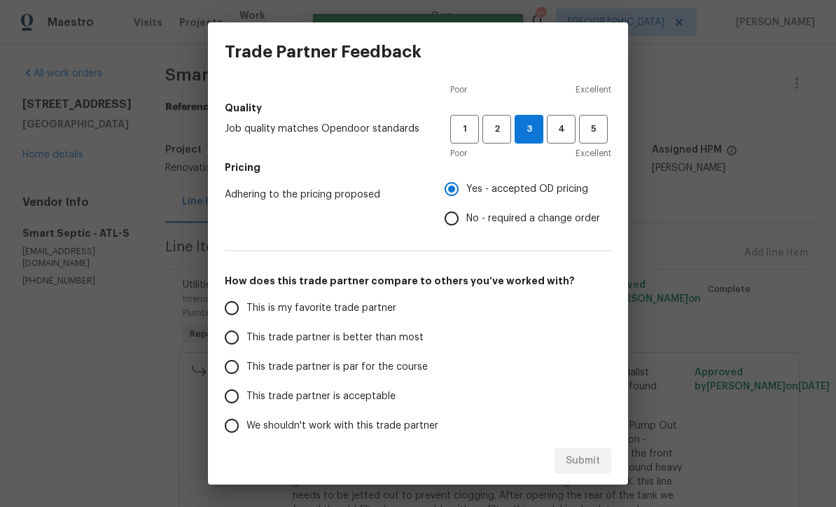
scroll to position [141, 0]
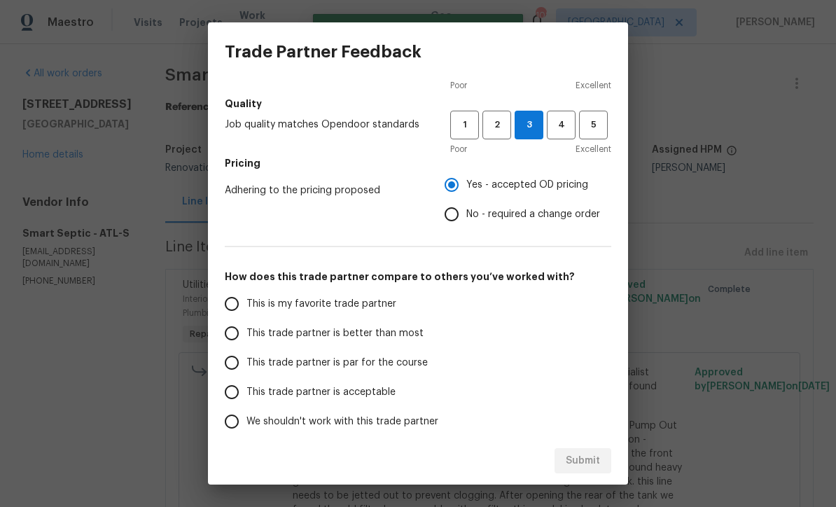
click at [225, 365] on input "This trade partner is par for the course" at bounding box center [231, 362] width 29 height 29
click at [584, 458] on div "Submit" at bounding box center [418, 461] width 420 height 48
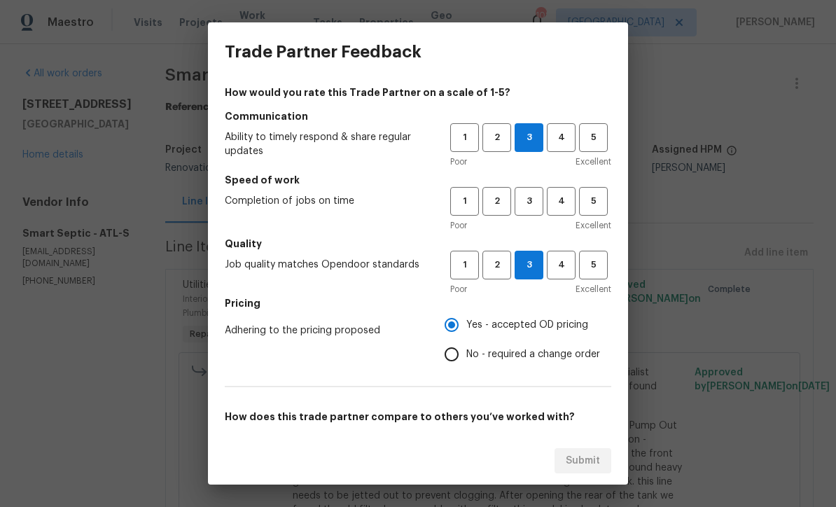
scroll to position [3, 0]
click at [524, 196] on span "3" at bounding box center [529, 200] width 26 height 16
radio input "true"
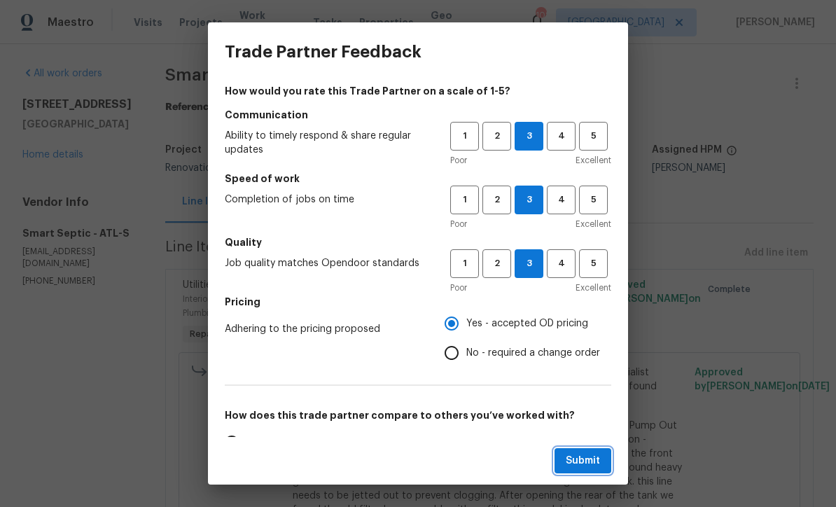
click at [589, 463] on span "Submit" at bounding box center [582, 460] width 34 height 17
radio input "false"
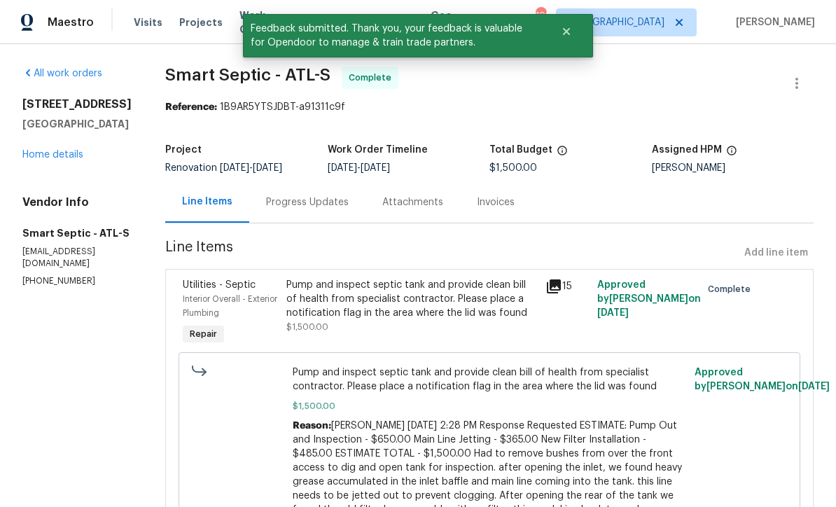
click at [45, 153] on link "Home details" at bounding box center [52, 155] width 61 height 10
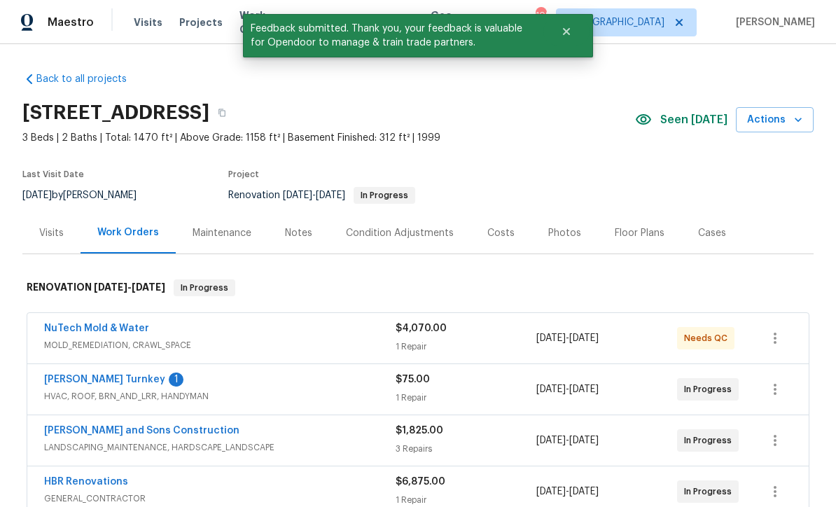
scroll to position [1, 0]
click at [67, 376] on link "[PERSON_NAME] Turnkey" at bounding box center [104, 379] width 121 height 10
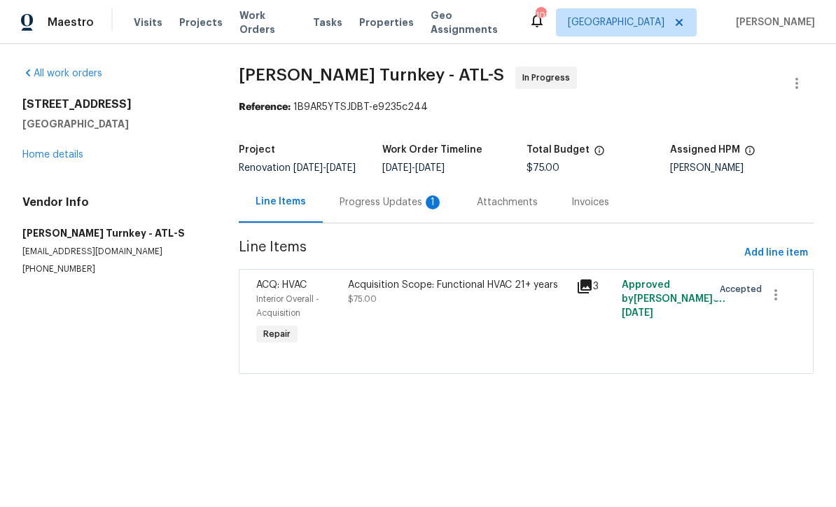
click at [371, 209] on div "Progress Updates 1" at bounding box center [391, 202] width 104 height 14
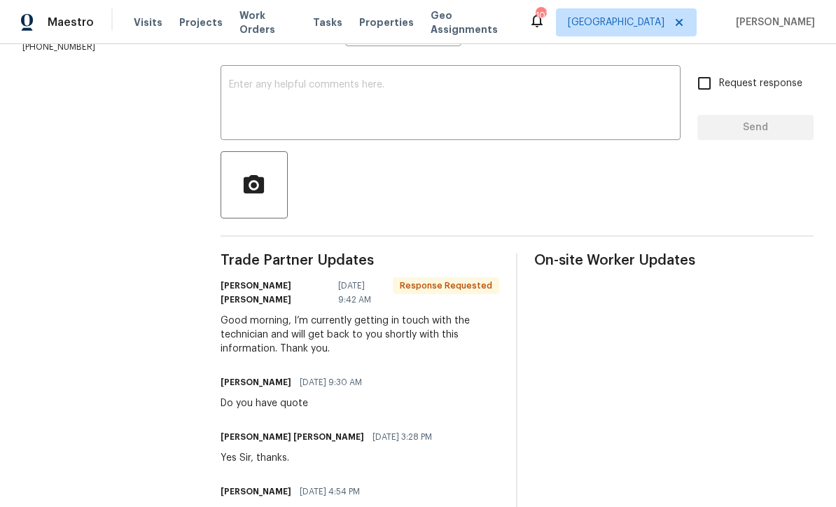
scroll to position [207, 0]
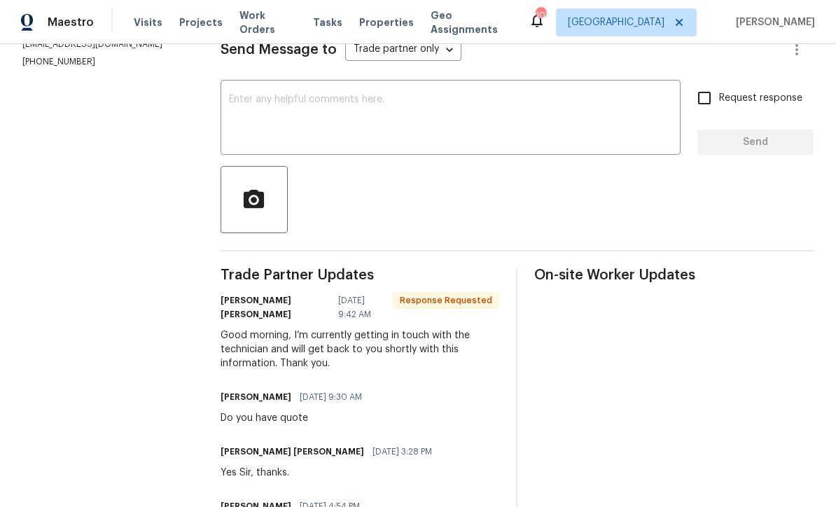
click at [246, 105] on textarea at bounding box center [450, 118] width 443 height 49
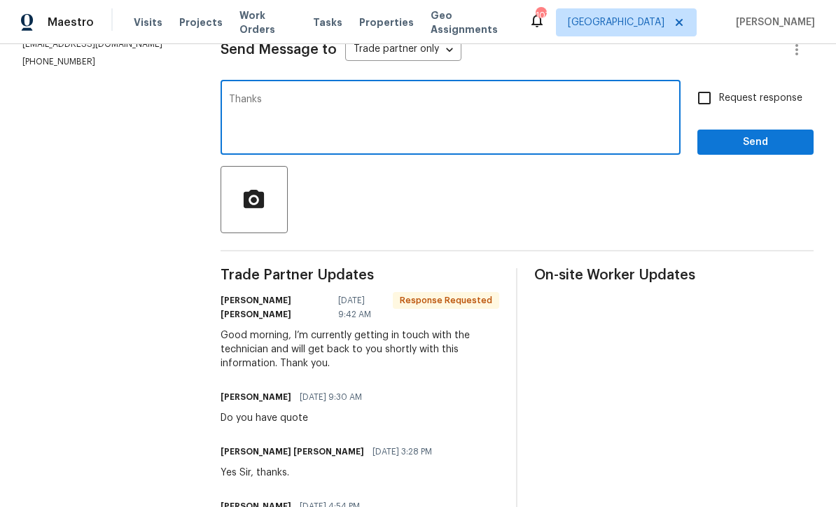
type textarea "Thanks"
click at [784, 151] on span "Send" at bounding box center [755, 142] width 94 height 17
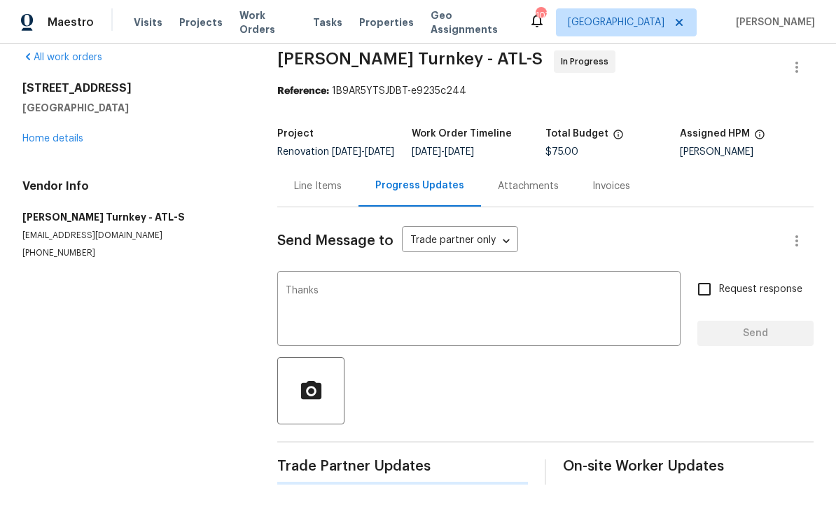
scroll to position [0, 0]
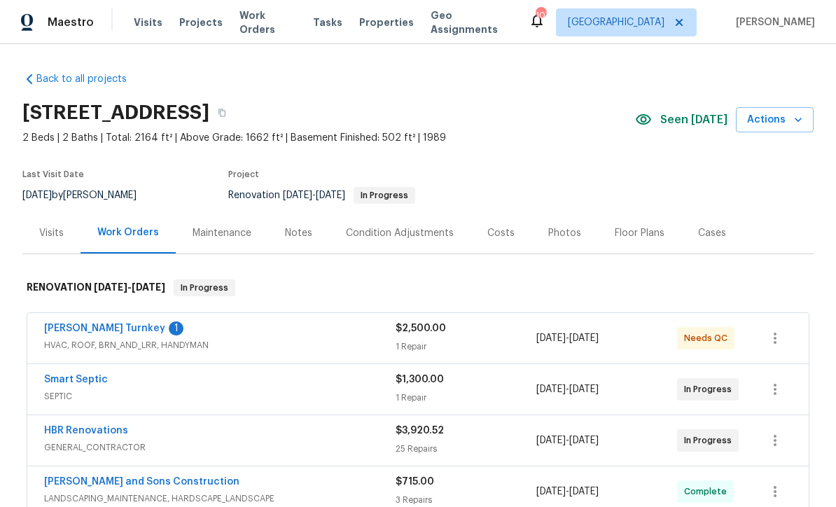
click at [75, 330] on link "[PERSON_NAME] Turnkey" at bounding box center [104, 328] width 121 height 10
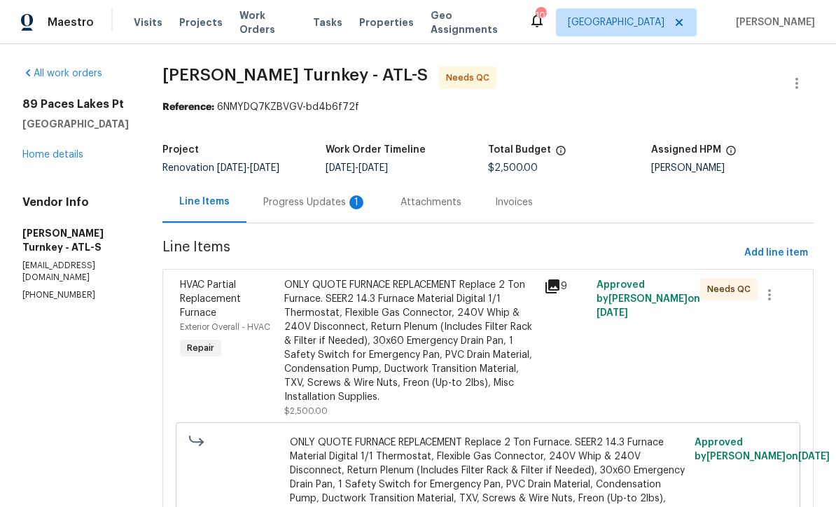
click at [282, 204] on div "Progress Updates 1" at bounding box center [315, 202] width 104 height 14
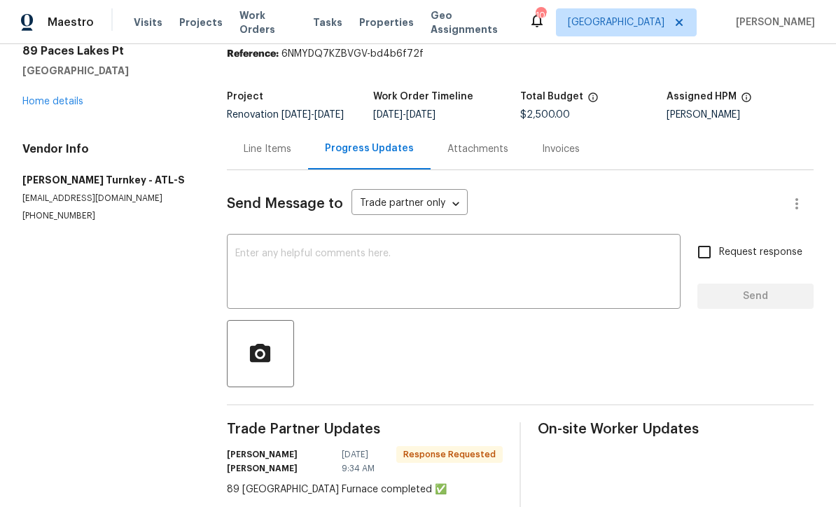
scroll to position [40, 0]
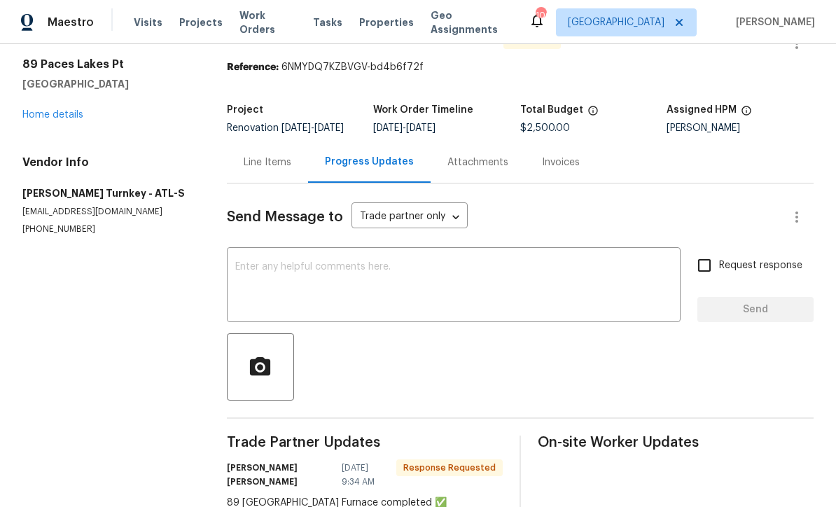
click at [252, 276] on textarea at bounding box center [453, 286] width 437 height 49
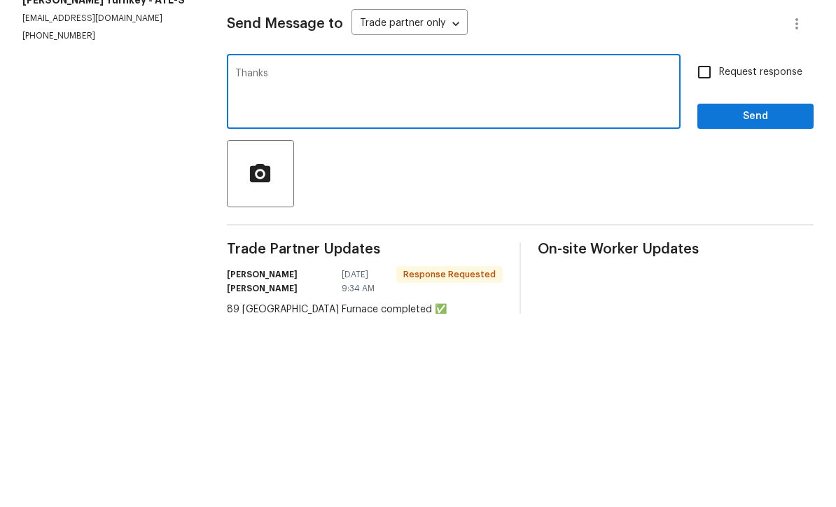
type textarea "Thanks"
click at [788, 301] on span "Send" at bounding box center [755, 309] width 94 height 17
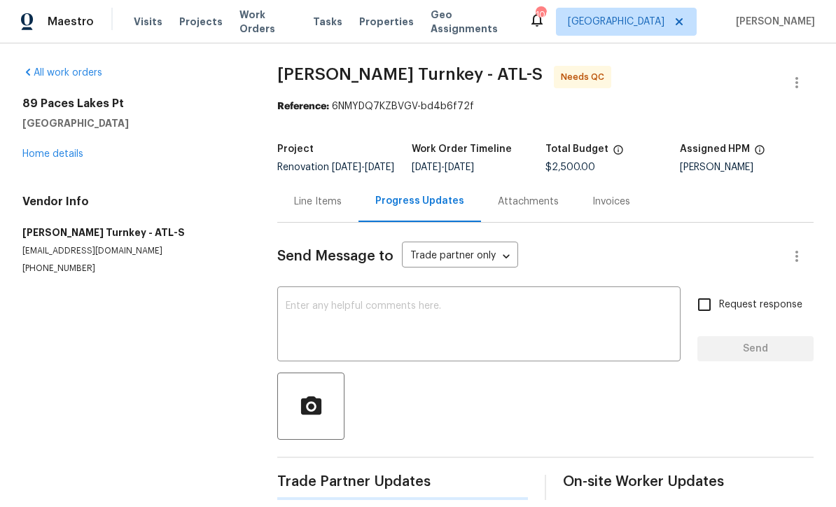
scroll to position [27, 0]
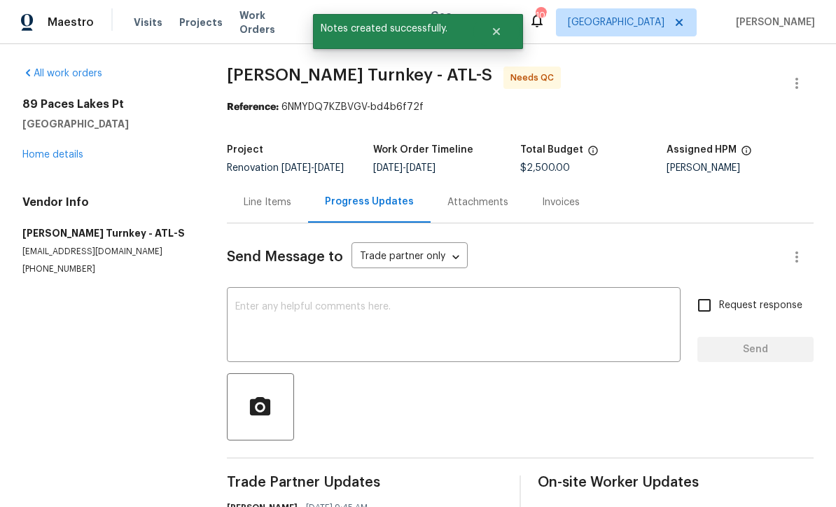
click at [265, 195] on div "Line Items" at bounding box center [268, 202] width 48 height 14
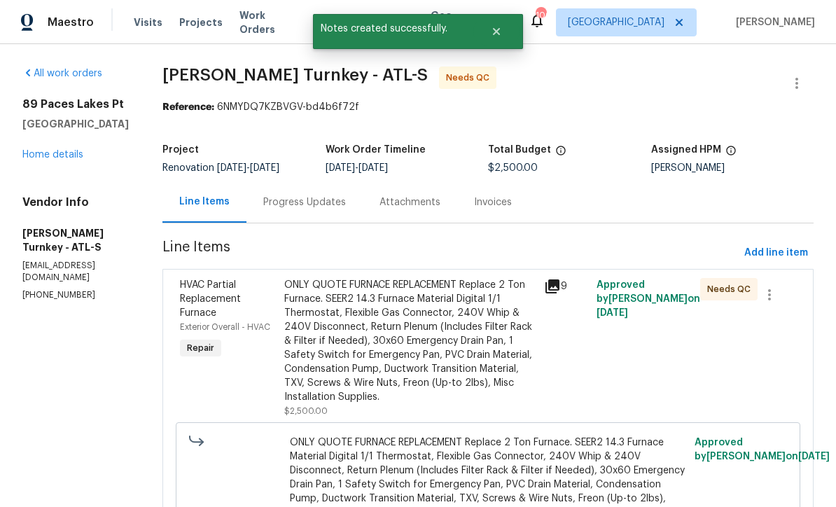
click at [377, 310] on div "ONLY QUOTE FURNACE REPLACEMENT Replace 2 Ton Furnace. SEER2 14.3 Furnace Materi…" at bounding box center [410, 341] width 252 height 126
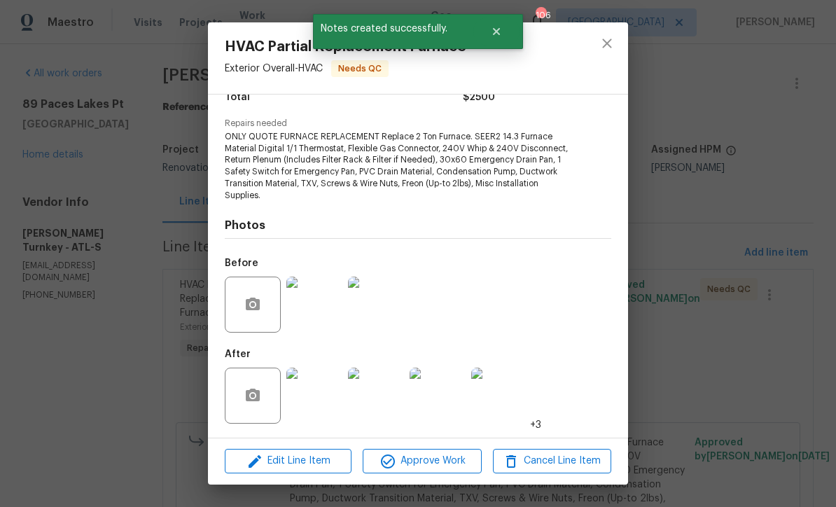
scroll to position [127, 0]
click at [322, 402] on img at bounding box center [314, 395] width 56 height 56
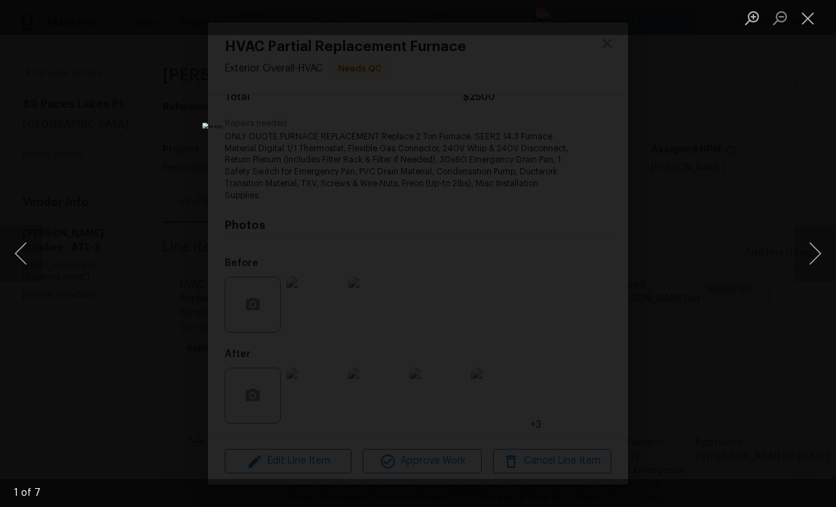
click at [822, 251] on button "Next image" at bounding box center [815, 253] width 42 height 56
click at [819, 251] on button "Next image" at bounding box center [815, 253] width 42 height 56
click at [823, 251] on button "Next image" at bounding box center [815, 253] width 42 height 56
click at [808, 30] on button "Close lightbox" at bounding box center [808, 18] width 28 height 24
